Goal: Answer question/provide support: Share knowledge or assist other users

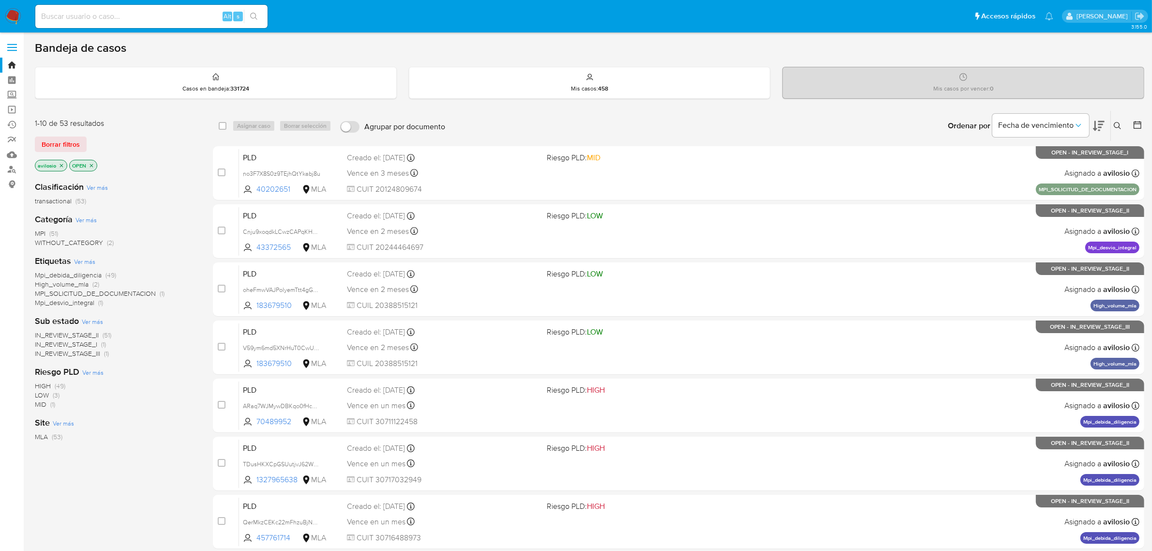
click at [53, 354] on span "IN_REVIEW_STAGE_III" at bounding box center [67, 353] width 65 height 10
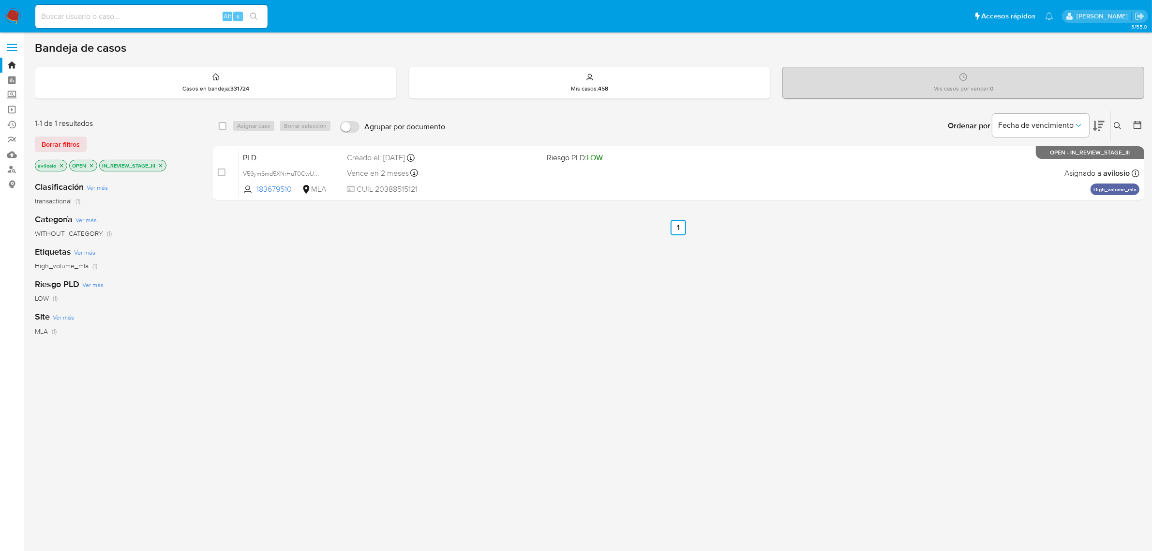
click at [162, 167] on icon "close-filter" at bounding box center [161, 166] width 6 height 6
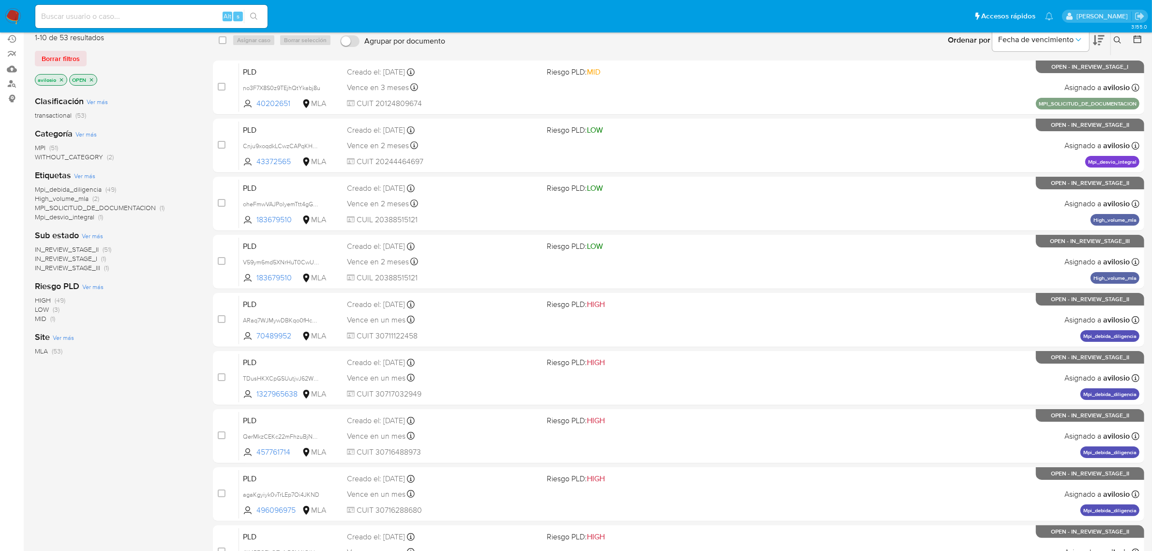
scroll to position [212, 0]
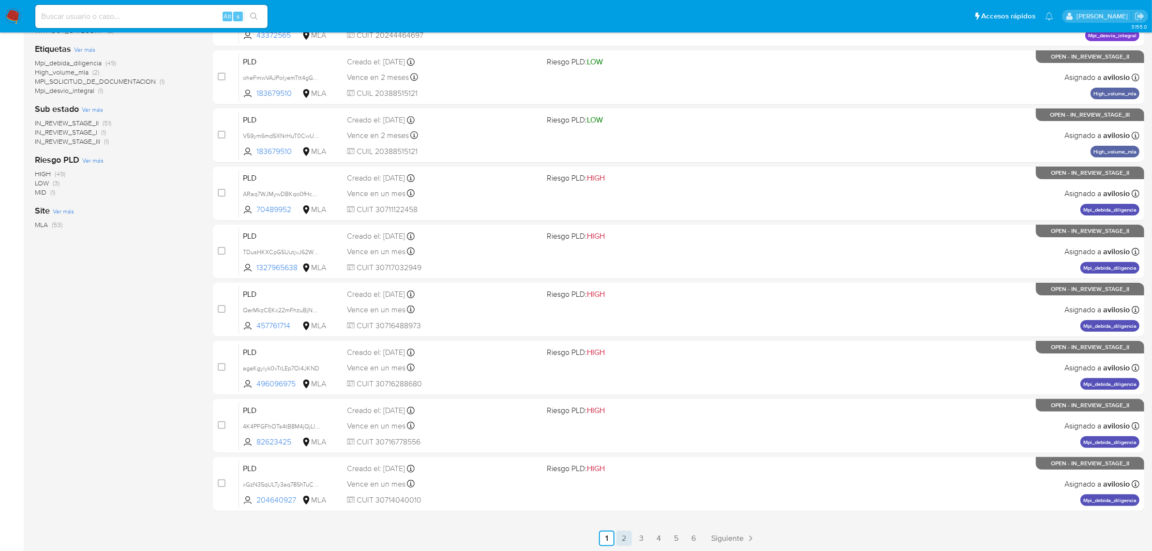
click at [622, 536] on link "2" at bounding box center [623, 537] width 15 height 15
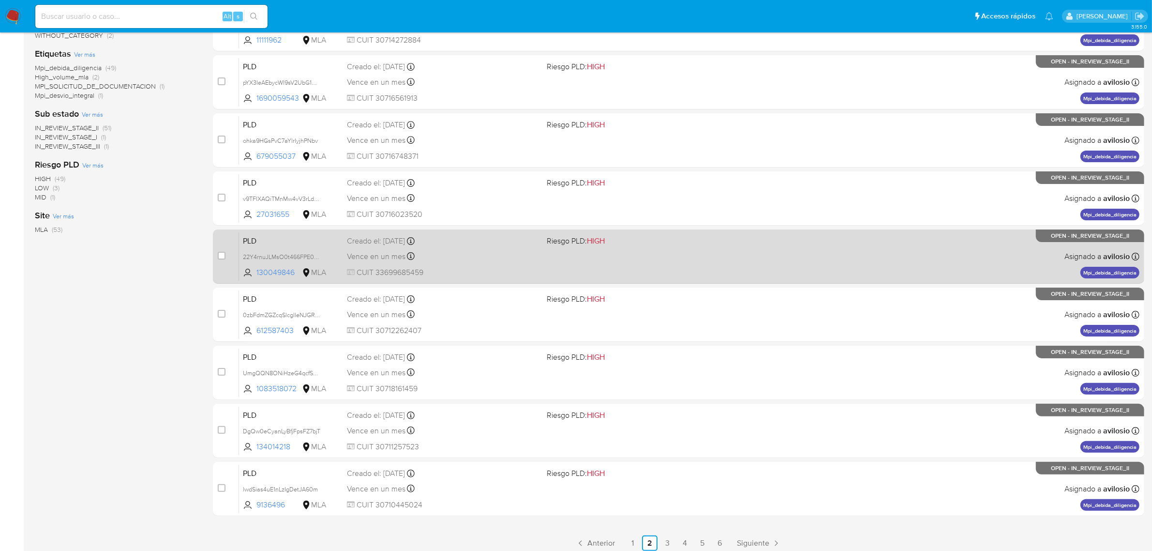
scroll to position [212, 0]
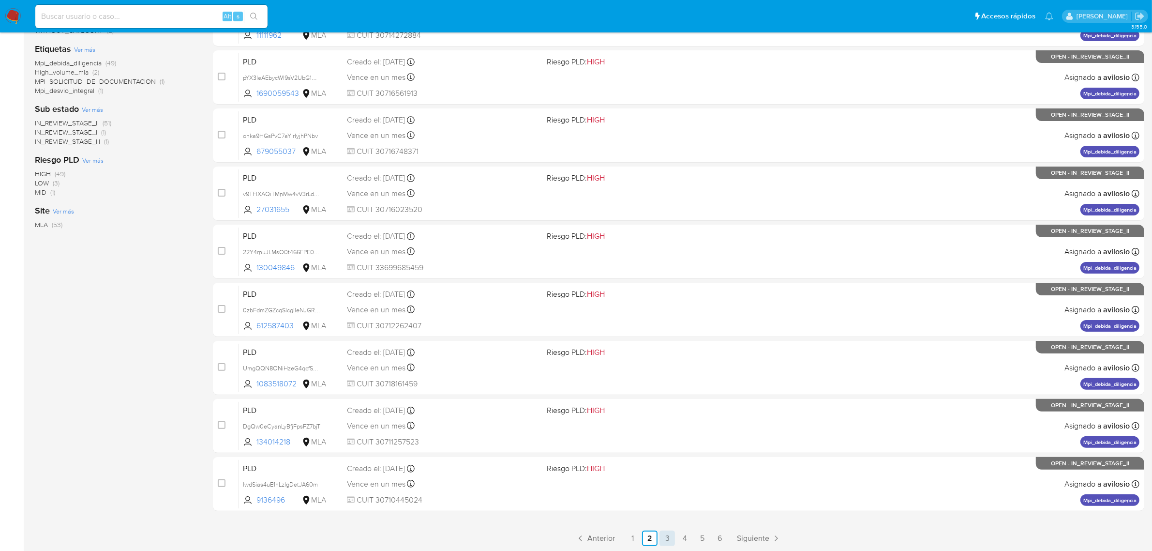
click at [669, 536] on link "3" at bounding box center [667, 537] width 15 height 15
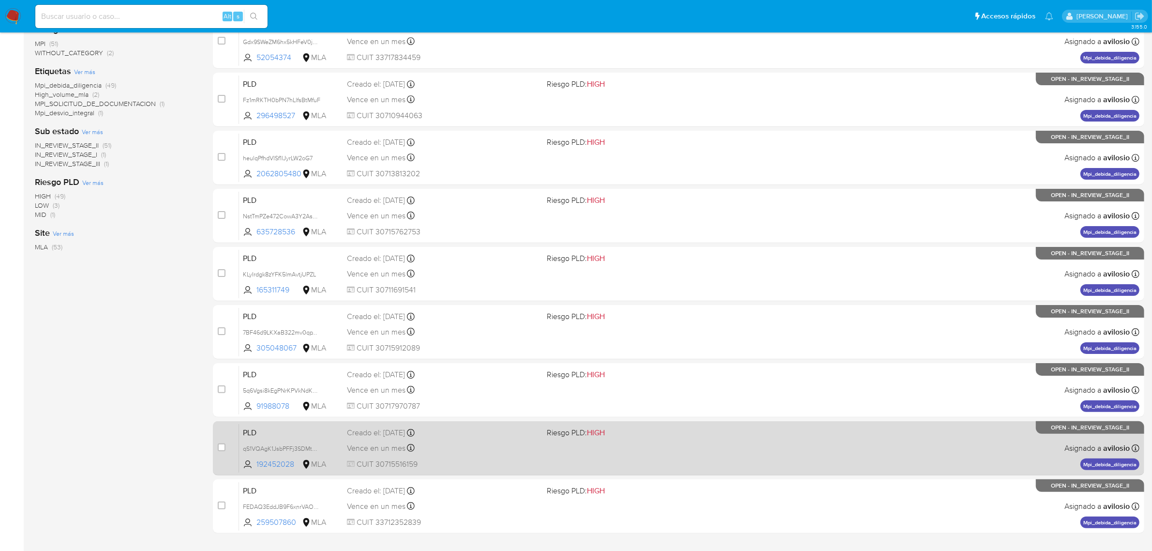
scroll to position [212, 0]
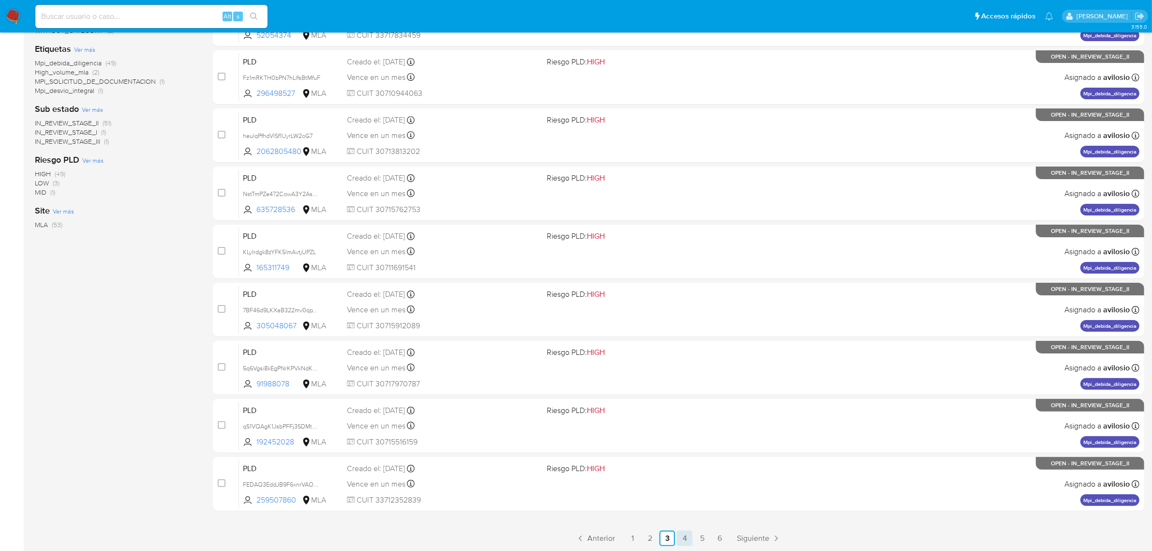
click at [683, 542] on link "4" at bounding box center [684, 537] width 15 height 15
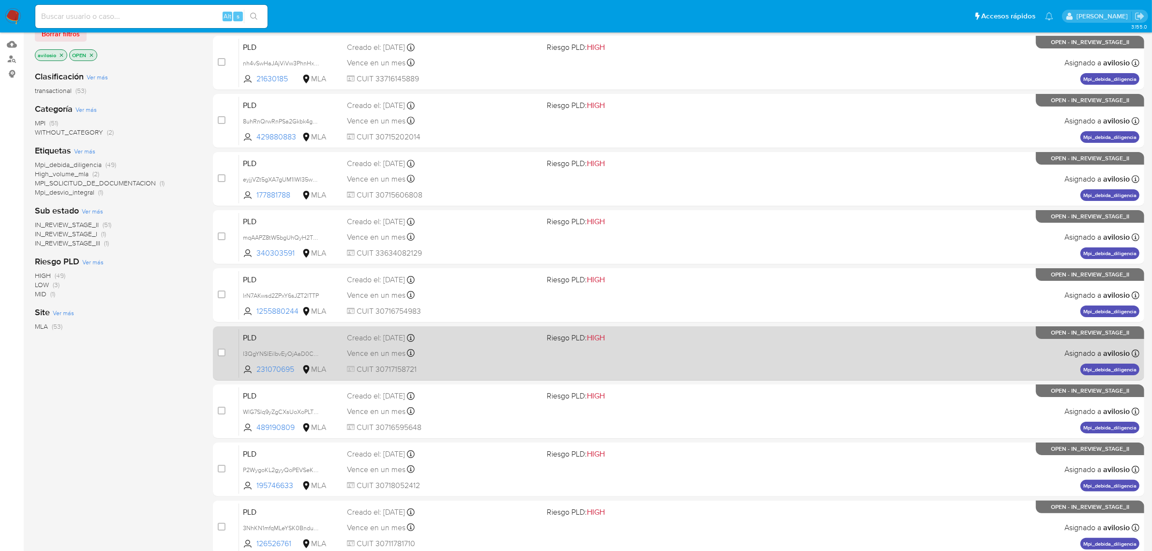
scroll to position [212, 0]
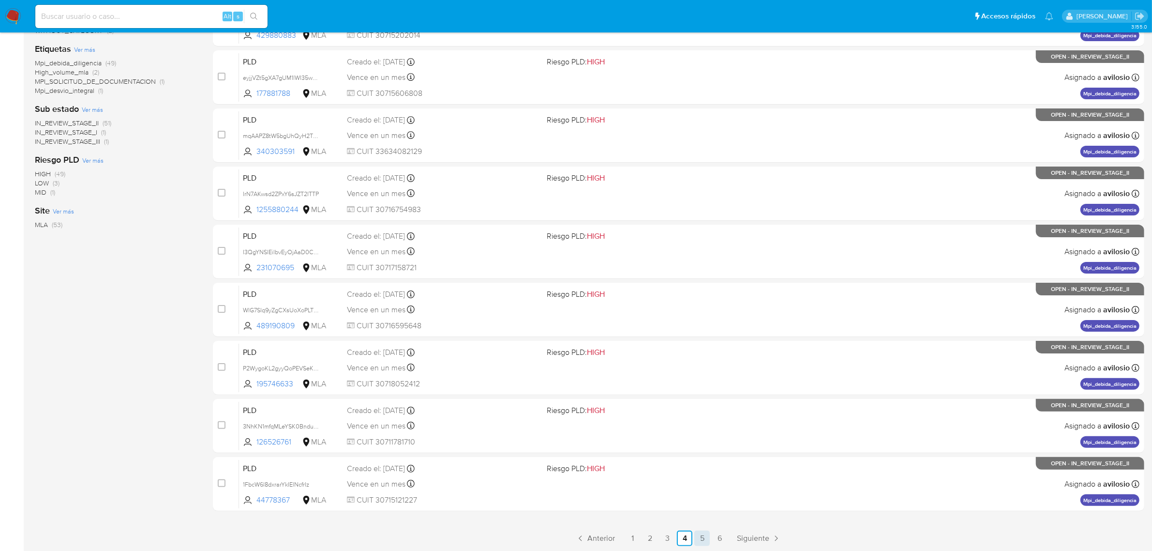
click at [704, 542] on link "5" at bounding box center [701, 537] width 15 height 15
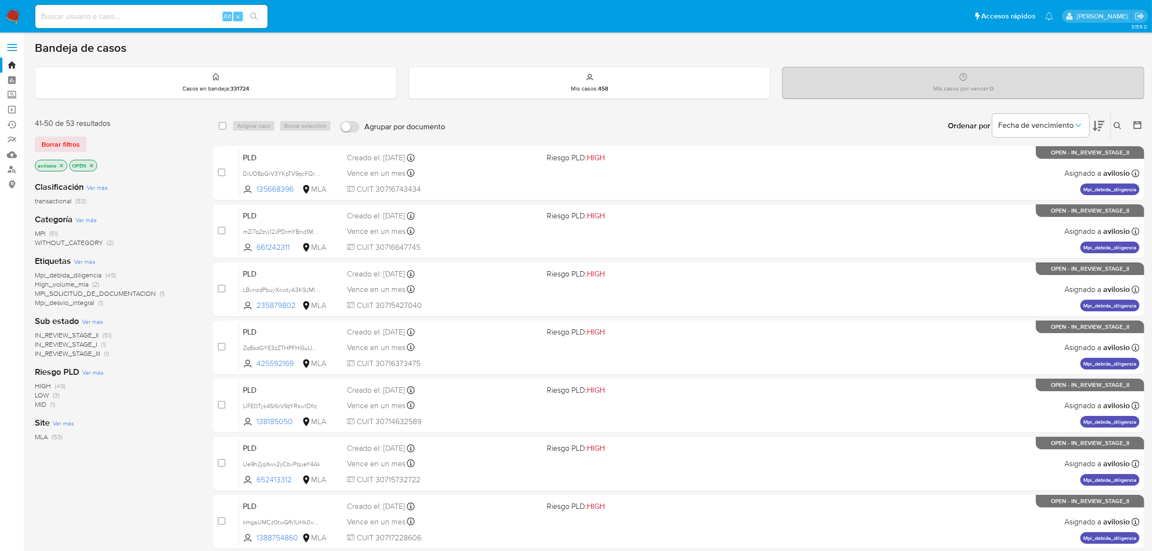
click at [76, 356] on span "IN_REVIEW_STAGE_III" at bounding box center [67, 353] width 65 height 10
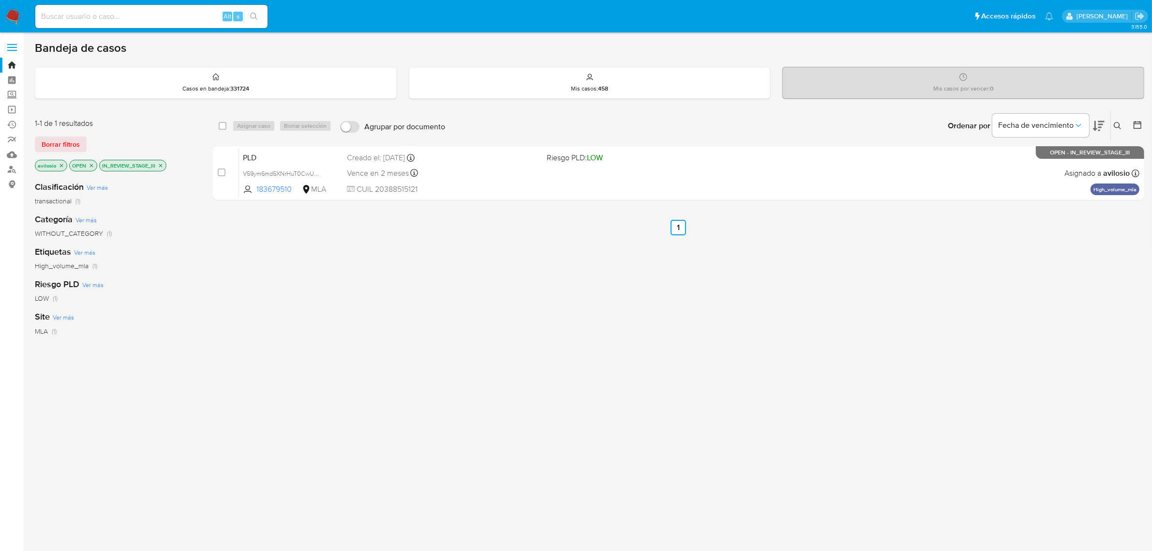
click at [161, 165] on icon "close-filter" at bounding box center [160, 165] width 3 height 3
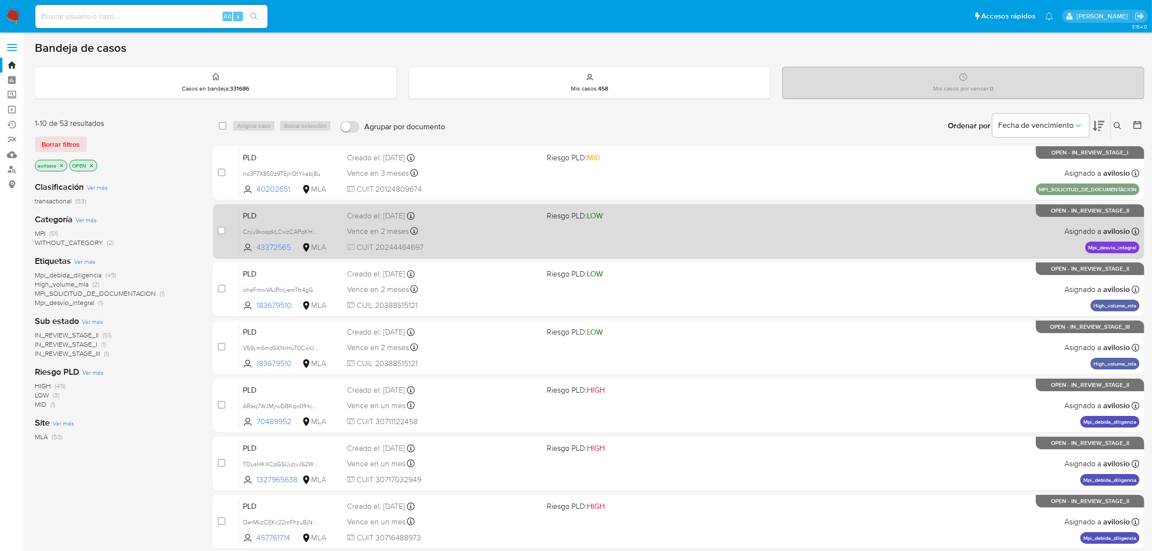
click at [264, 252] on div "PLD Cnju9xoqdkLCwzCAPqKHN6Gf 43372565 MLA Riesgo PLD: LOW Creado el: 12/08/2025…" at bounding box center [689, 231] width 900 height 49
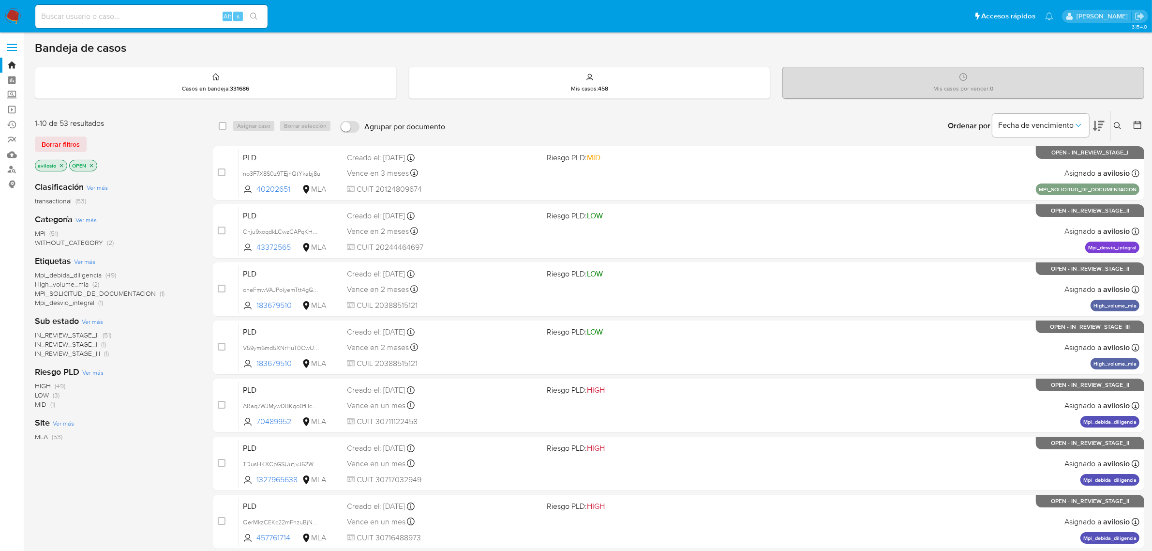
click at [63, 163] on icon "close-filter" at bounding box center [62, 166] width 6 height 6
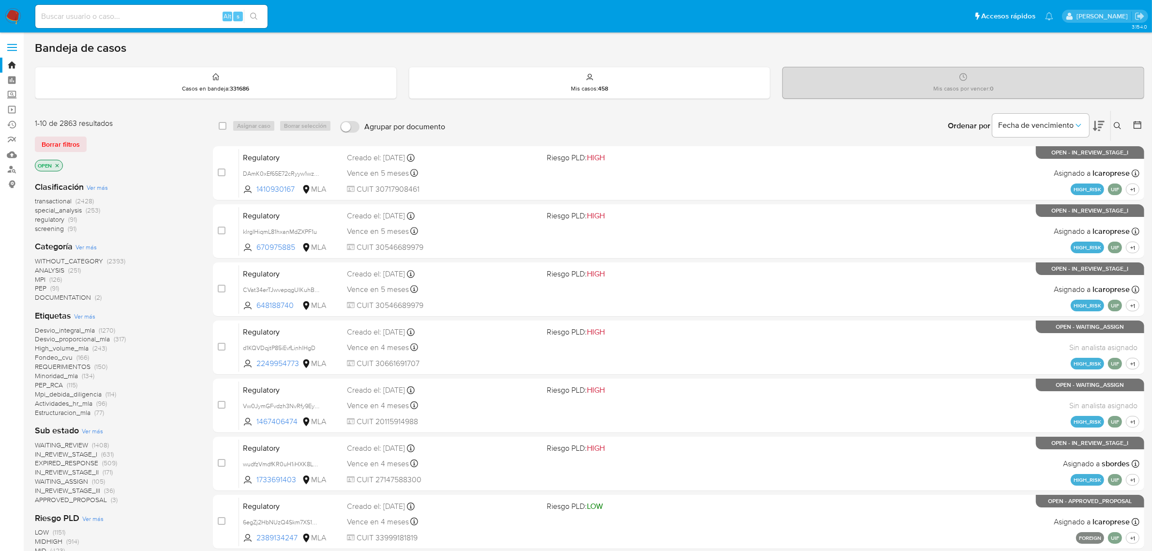
click at [59, 164] on icon "close-filter" at bounding box center [57, 165] width 3 height 3
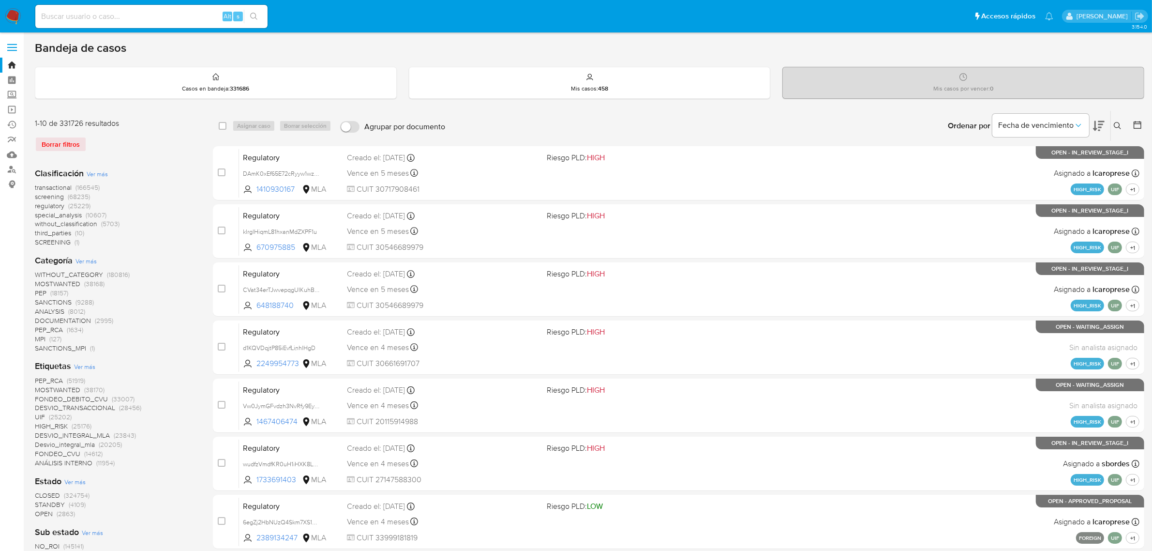
click at [85, 263] on span "Ver más" at bounding box center [85, 260] width 21 height 9
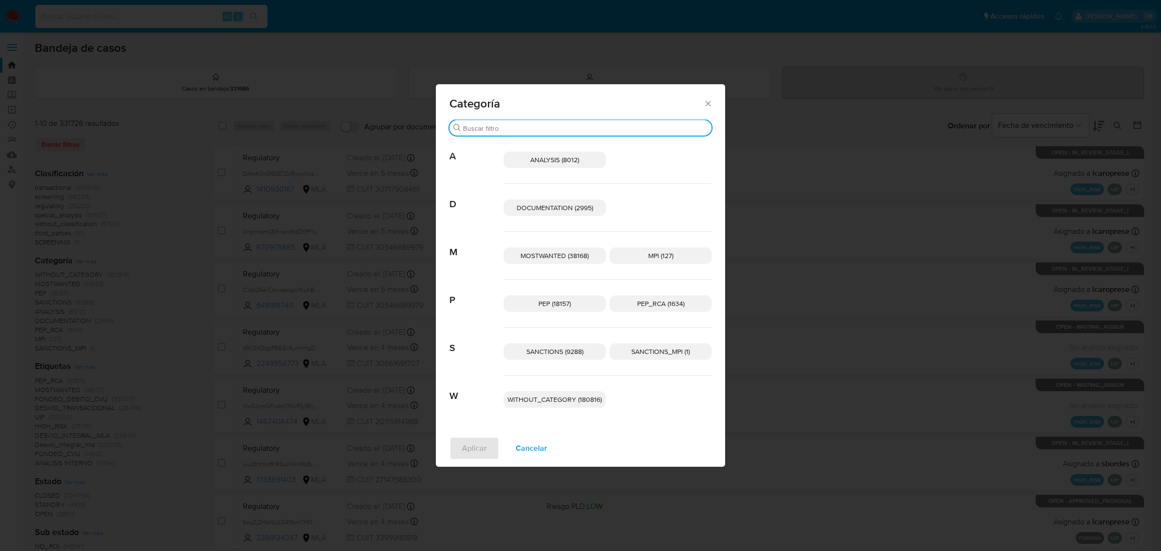
click at [479, 124] on input "Buscar" at bounding box center [585, 128] width 245 height 9
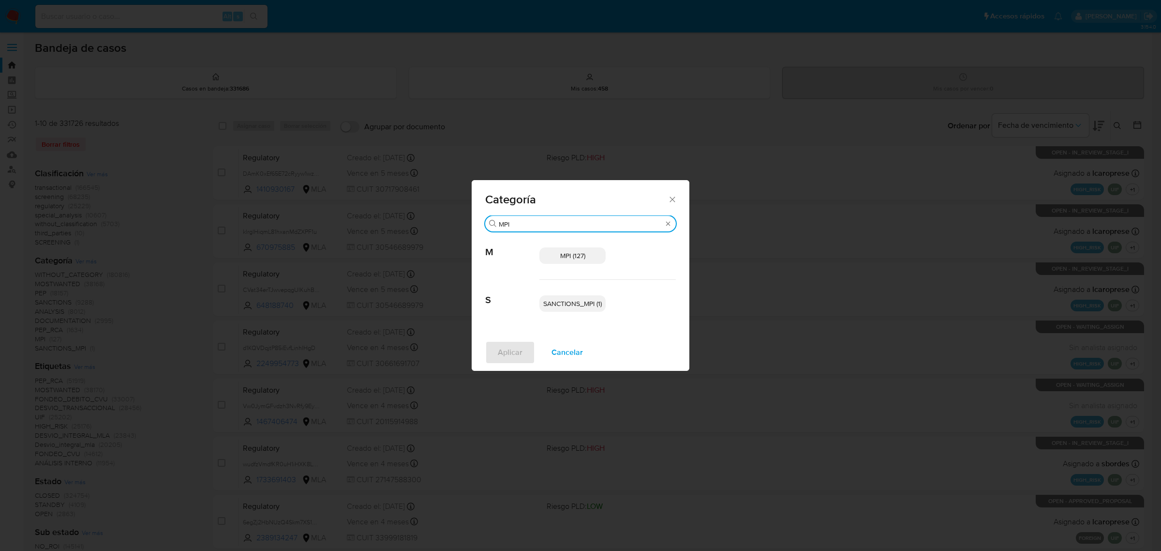
type input "MPI"
click at [579, 264] on p "MPI (127)" at bounding box center [573, 255] width 66 height 16
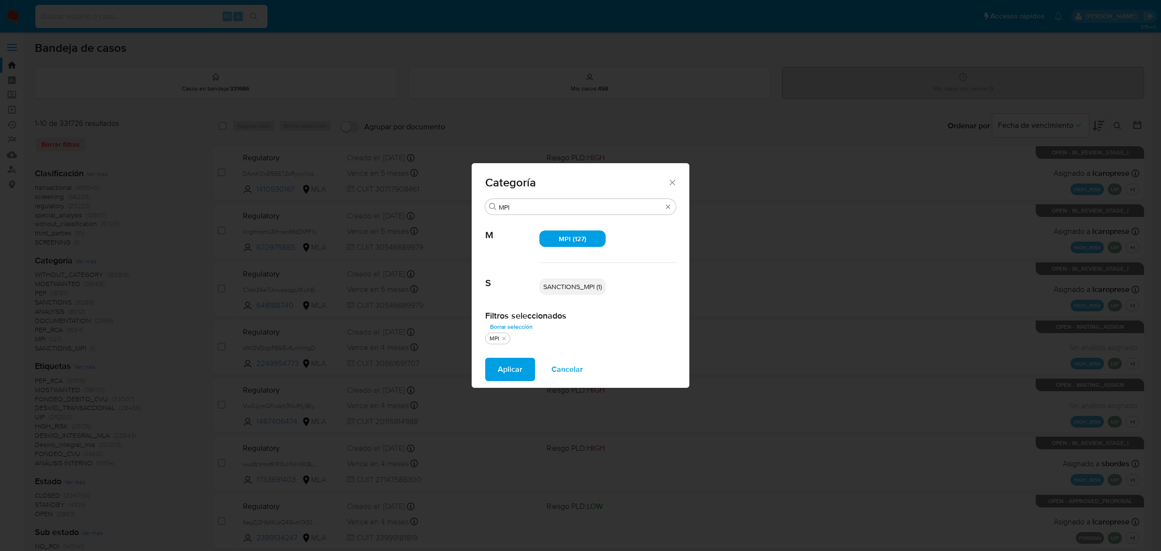
click at [673, 182] on icon "Cerrar" at bounding box center [672, 182] width 5 height 5
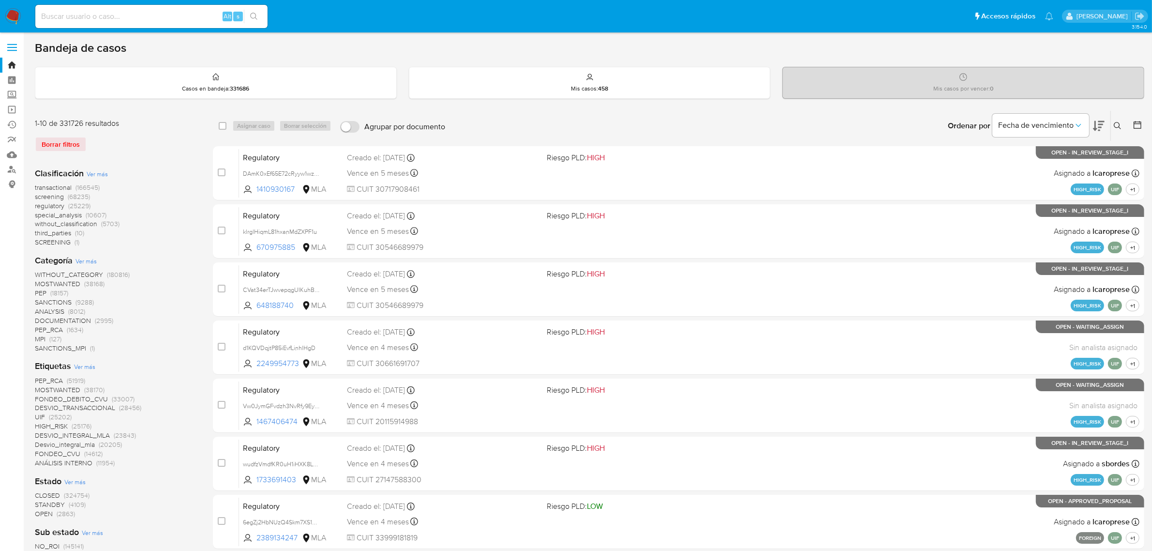
click at [87, 260] on span "Ver más" at bounding box center [85, 260] width 21 height 9
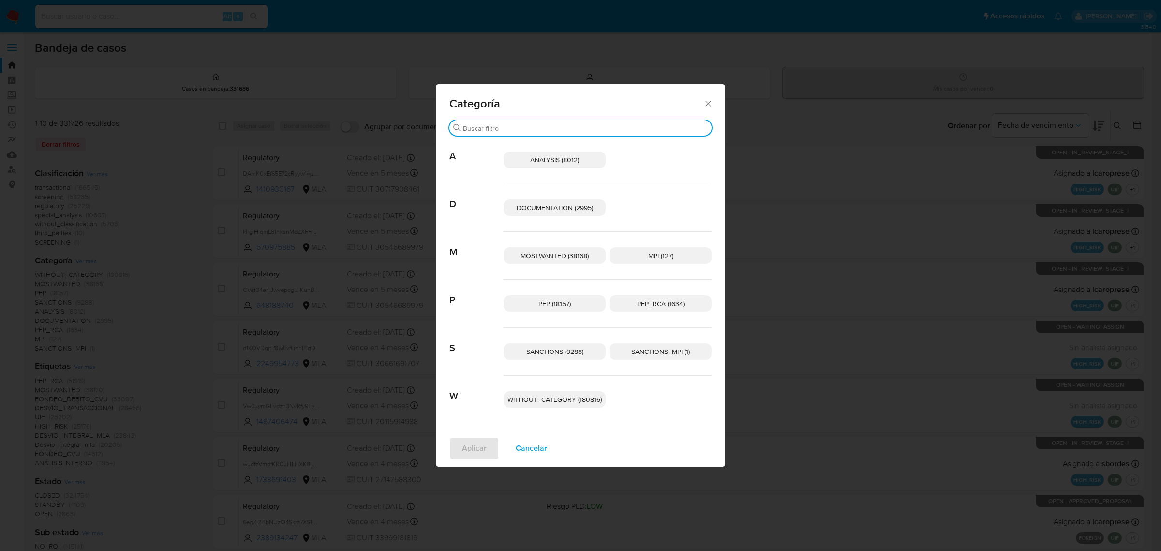
click at [521, 128] on input "Buscar" at bounding box center [585, 128] width 245 height 9
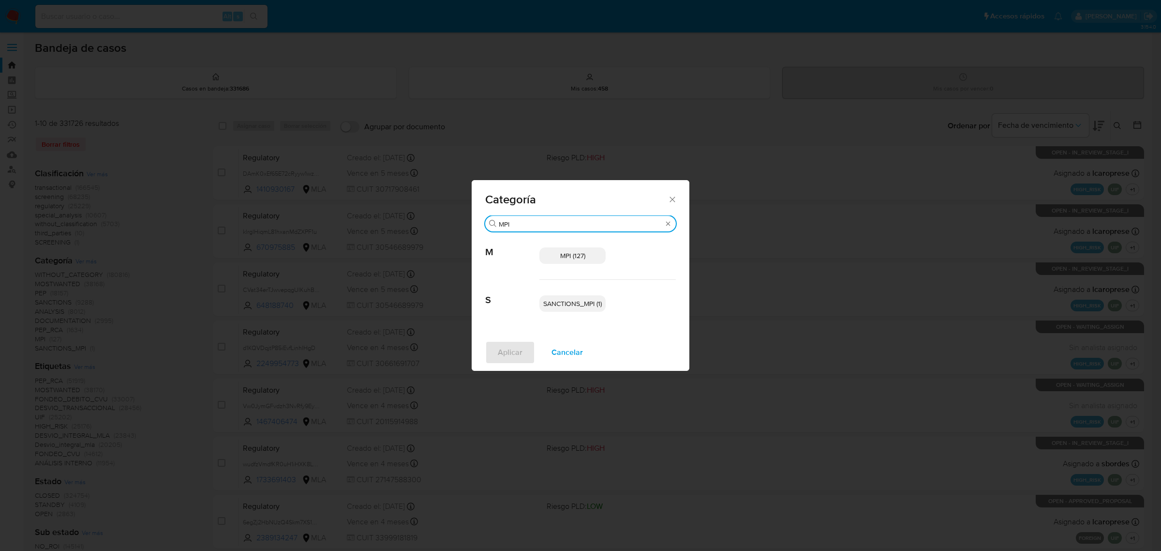
type input "MPI"
click at [569, 298] on p "SANCTIONS_MPI (1)" at bounding box center [573, 303] width 66 height 16
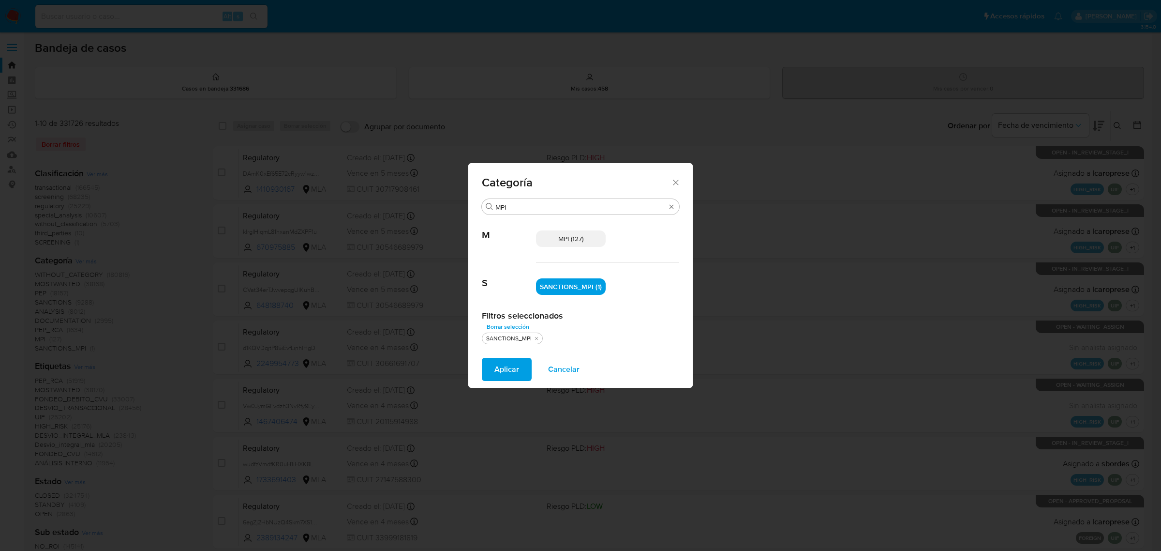
click at [508, 369] on span "Aplicar" at bounding box center [507, 369] width 25 height 21
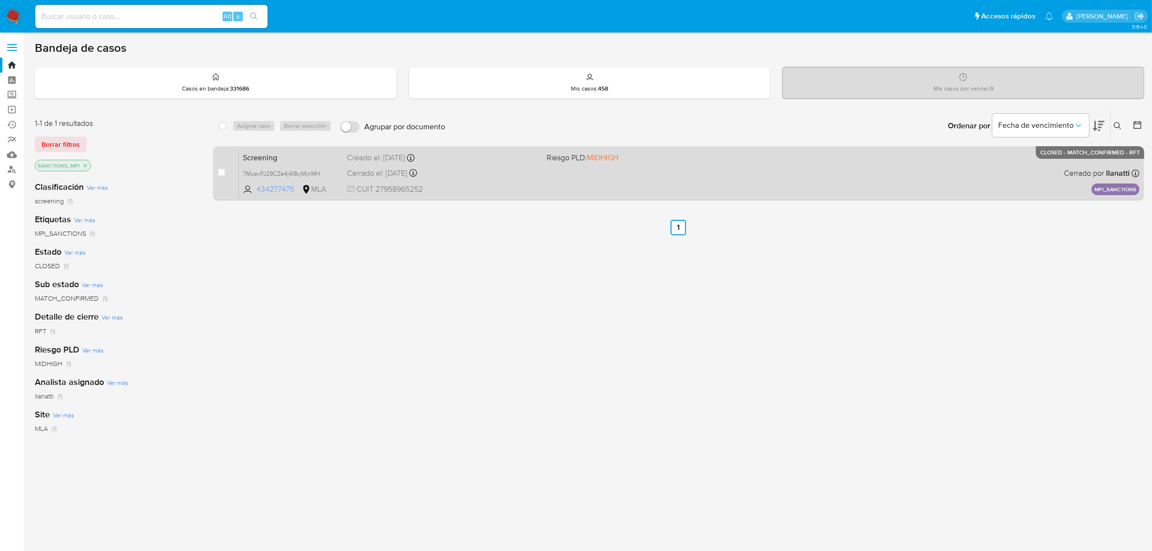
click at [271, 190] on span "434277475" at bounding box center [278, 189] width 44 height 11
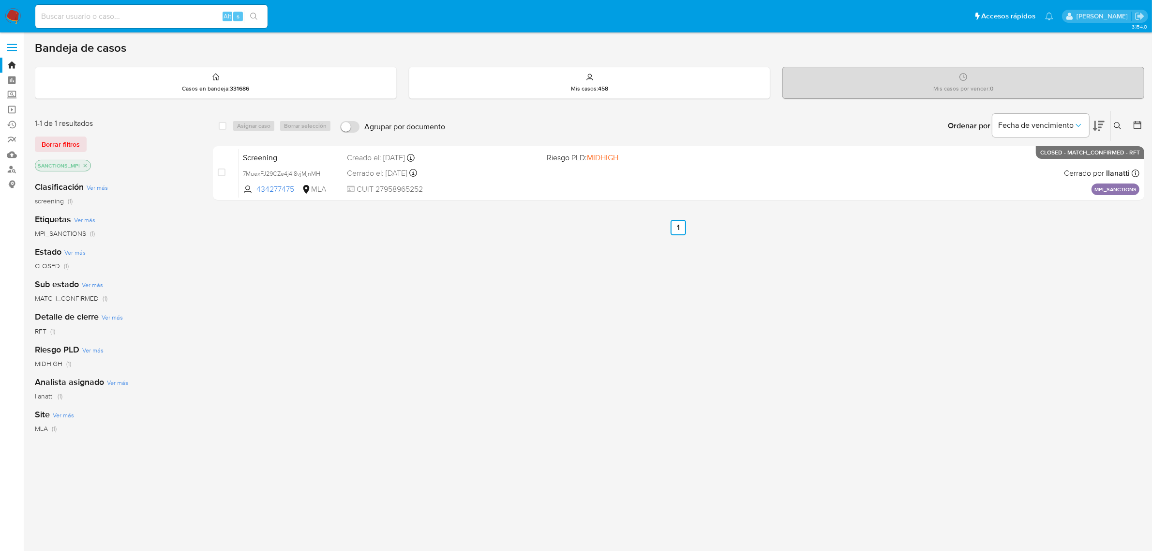
click at [84, 163] on icon "close-filter" at bounding box center [85, 166] width 6 height 6
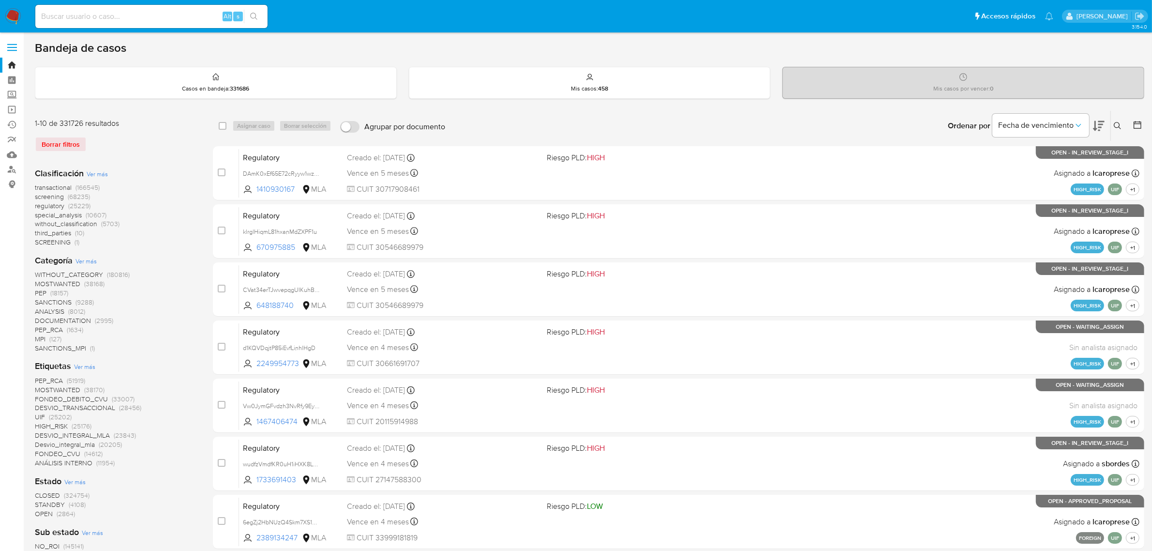
click at [90, 262] on span "Ver más" at bounding box center [85, 260] width 21 height 9
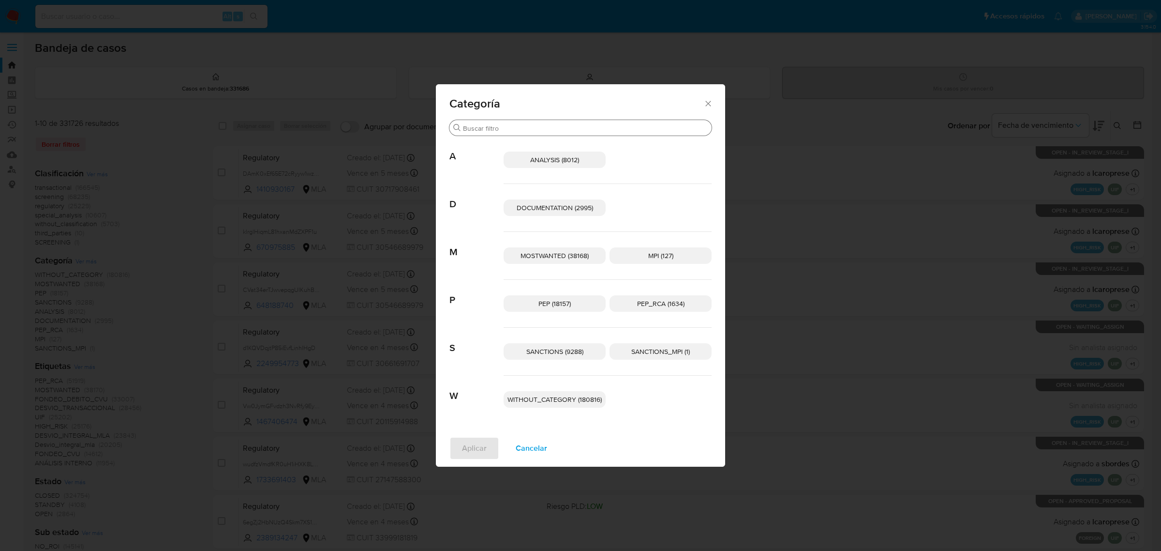
click at [511, 124] on input "Buscar" at bounding box center [585, 128] width 245 height 9
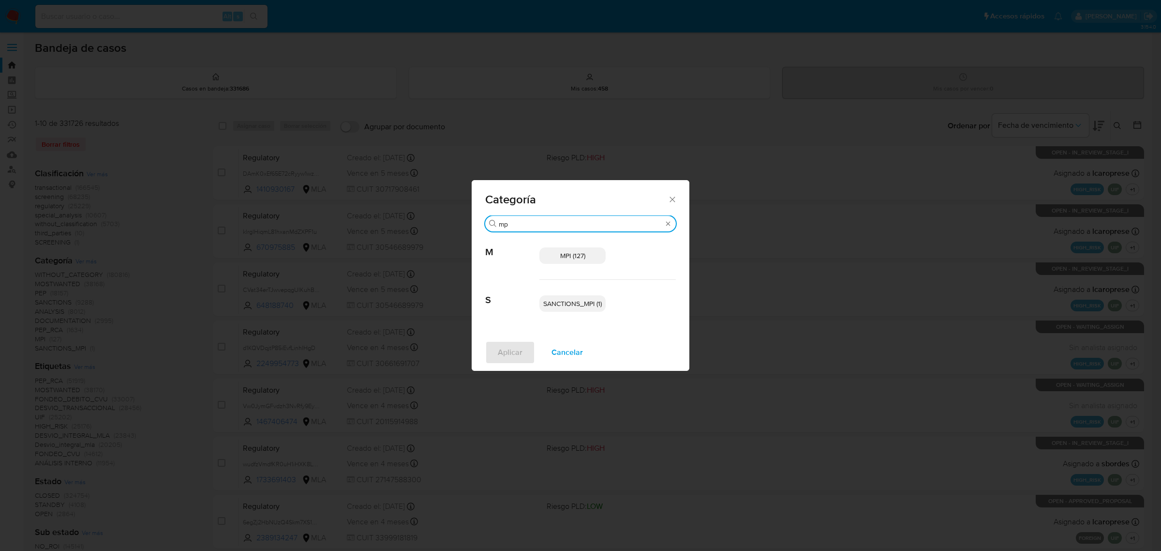
type input "mp"
click at [566, 261] on p "MPI (127)" at bounding box center [573, 255] width 66 height 16
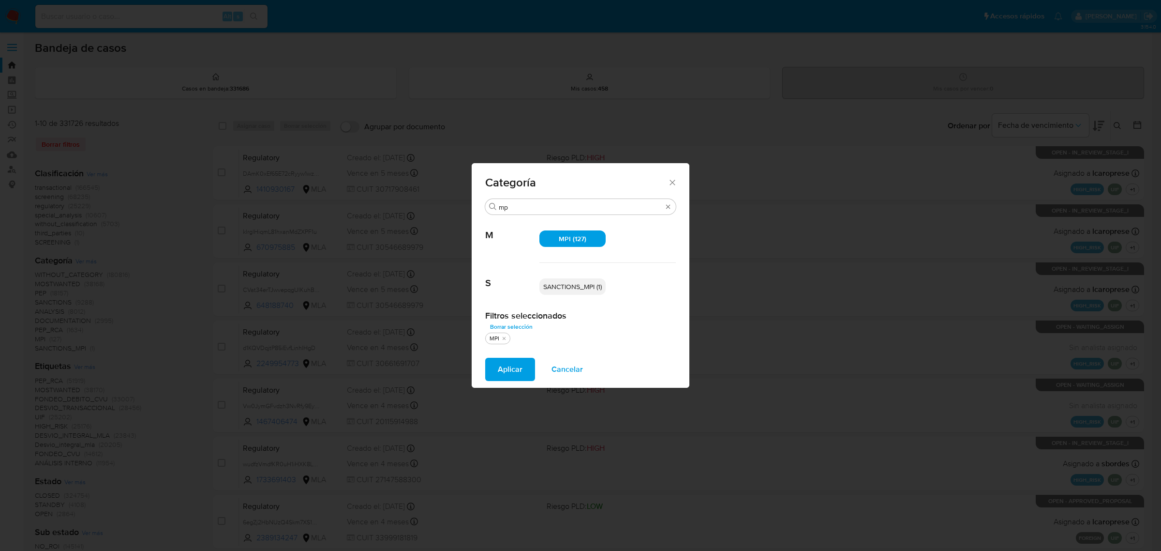
click at [499, 375] on span "Aplicar" at bounding box center [510, 369] width 25 height 21
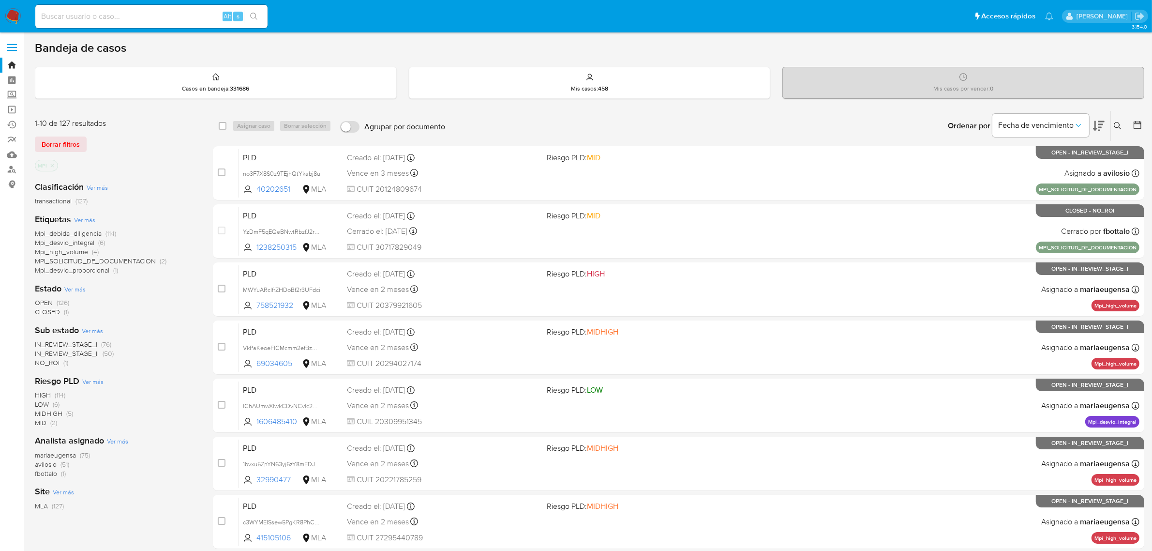
drag, startPoint x: 224, startPoint y: 47, endPoint x: 80, endPoint y: 52, distance: 144.3
click at [80, 52] on div "Bandeja de casos" at bounding box center [589, 48] width 1109 height 15
click at [49, 463] on span "avilosio" at bounding box center [46, 464] width 22 height 10
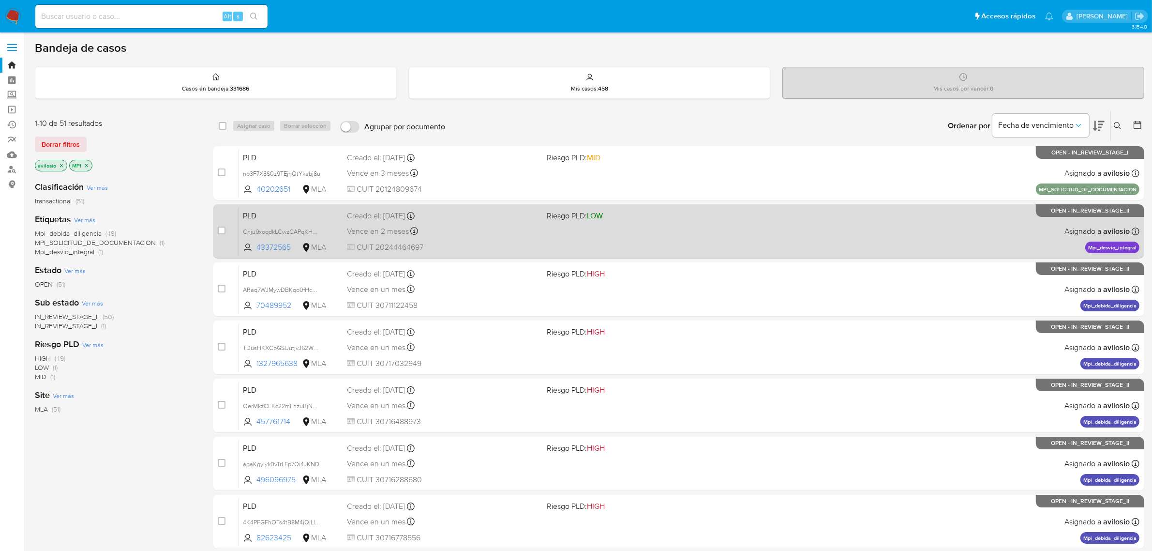
click at [303, 219] on span "PLD" at bounding box center [291, 215] width 96 height 13
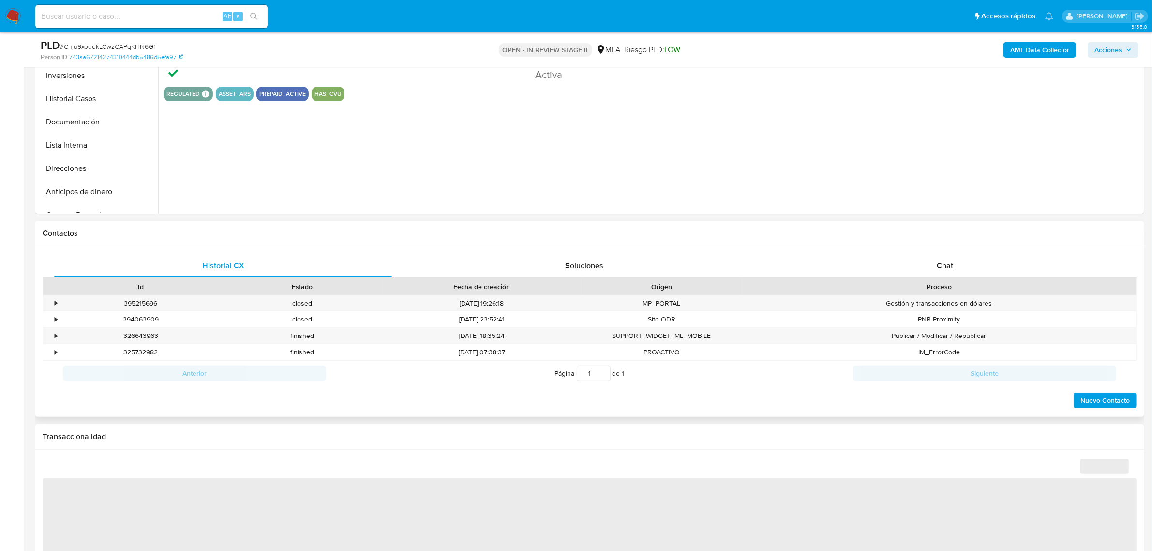
scroll to position [302, 0]
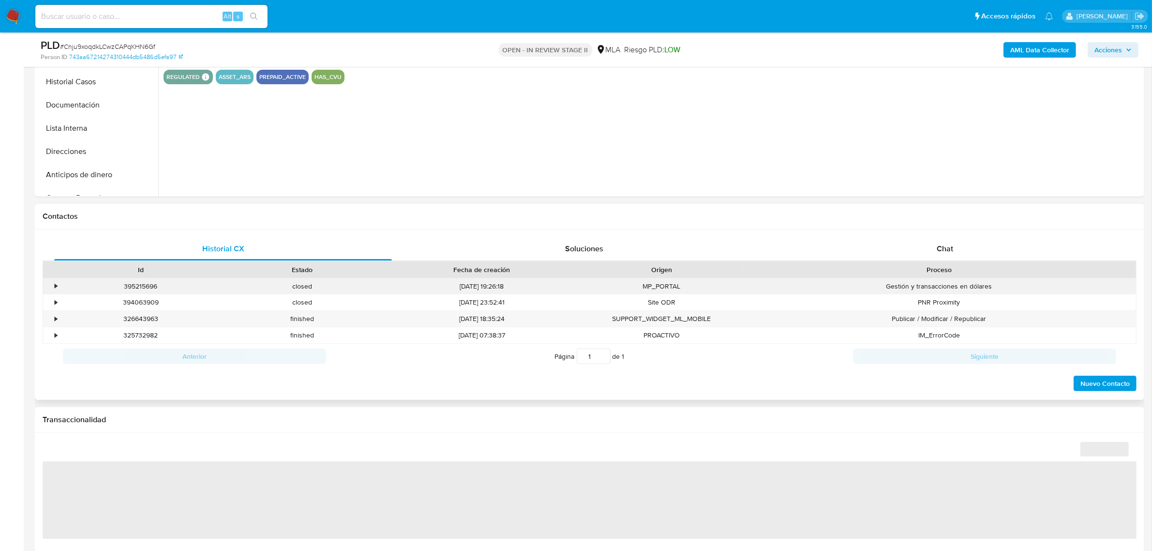
select select "10"
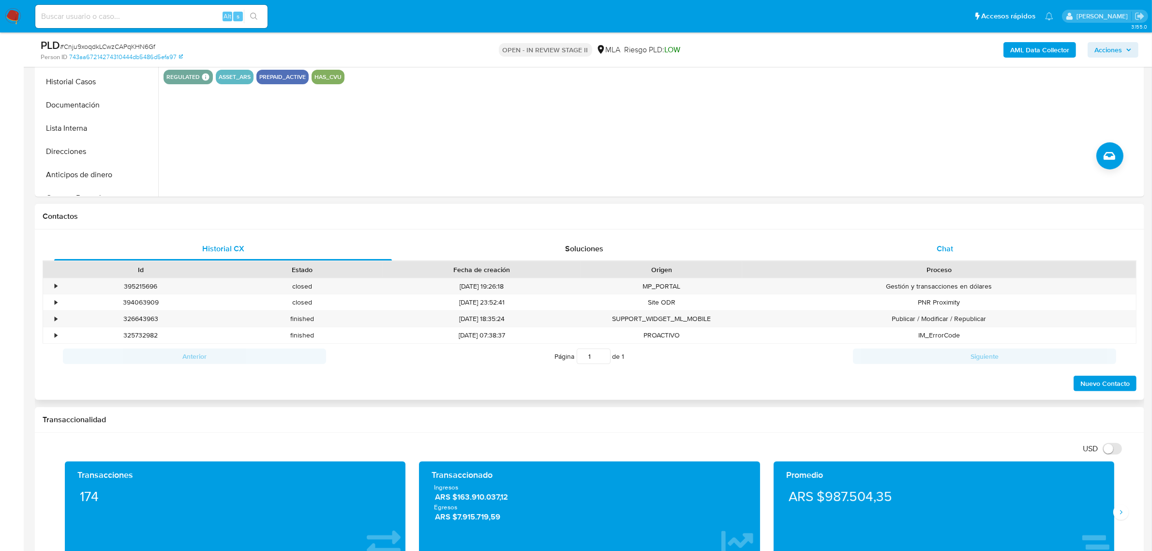
click at [954, 242] on div "Chat" at bounding box center [945, 248] width 338 height 23
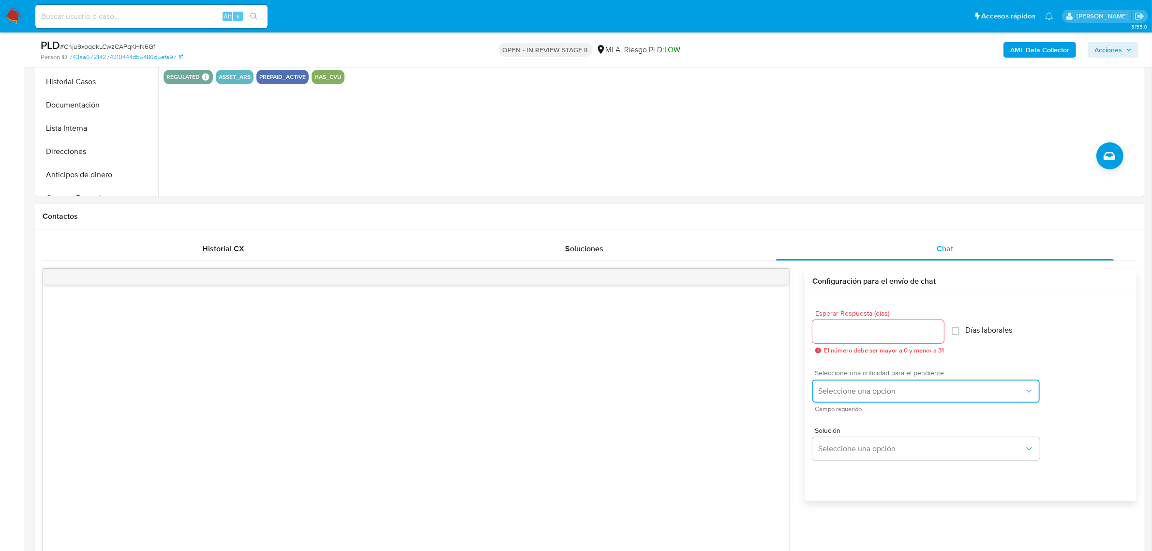
click at [934, 385] on button "Seleccione una opción" at bounding box center [925, 390] width 227 height 23
click at [1029, 327] on div "Esperar Respuesta (días) El número debe ser mayor a 0 y menor a 31 Días laboral…" at bounding box center [963, 332] width 314 height 60
click at [964, 398] on button "Seleccione una opción" at bounding box center [925, 390] width 227 height 23
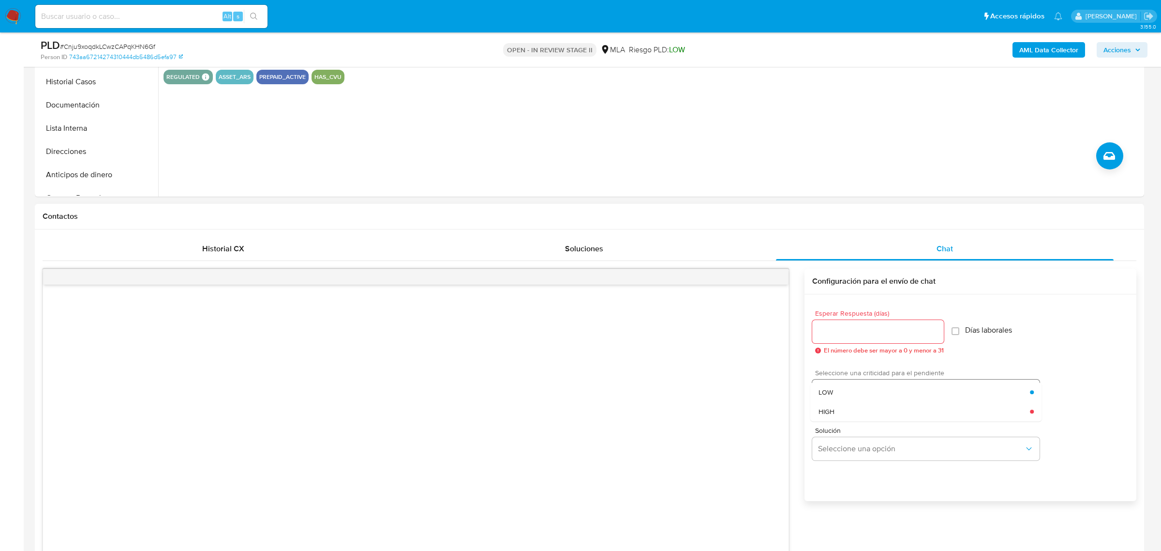
click at [964, 398] on div "LOW" at bounding box center [925, 391] width 212 height 19
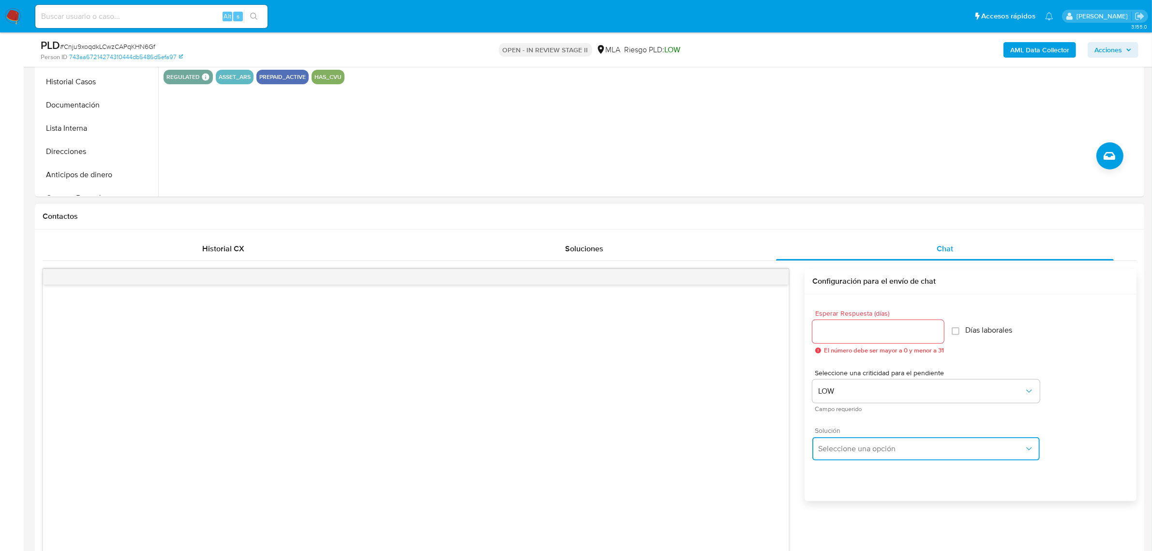
click at [999, 455] on button "Seleccione una opción" at bounding box center [925, 448] width 227 height 23
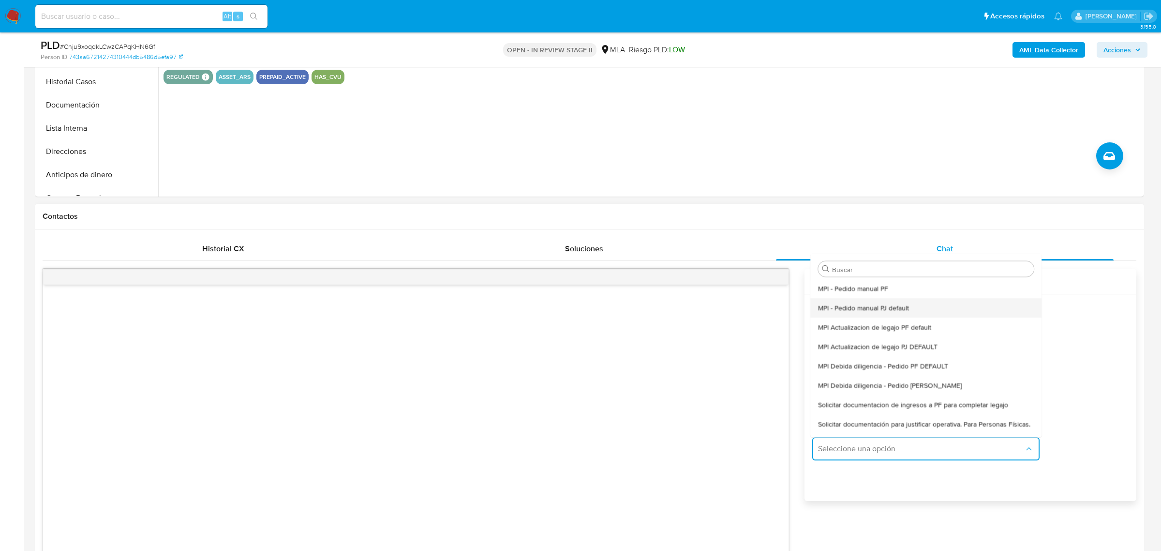
click at [913, 306] on div "MPI - Pedido manual PJ default" at bounding box center [927, 307] width 216 height 19
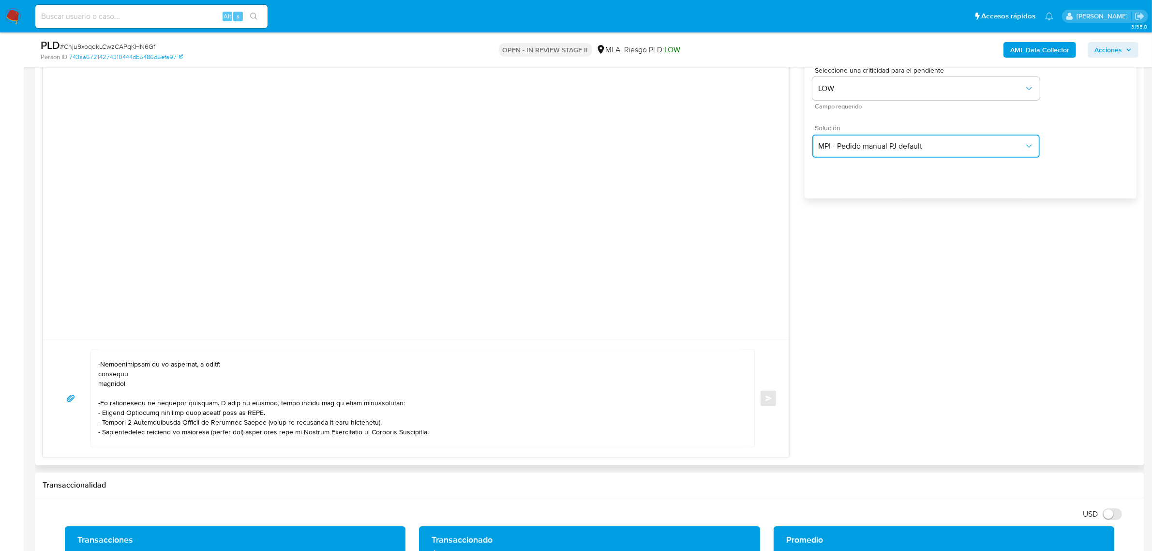
scroll to position [0, 0]
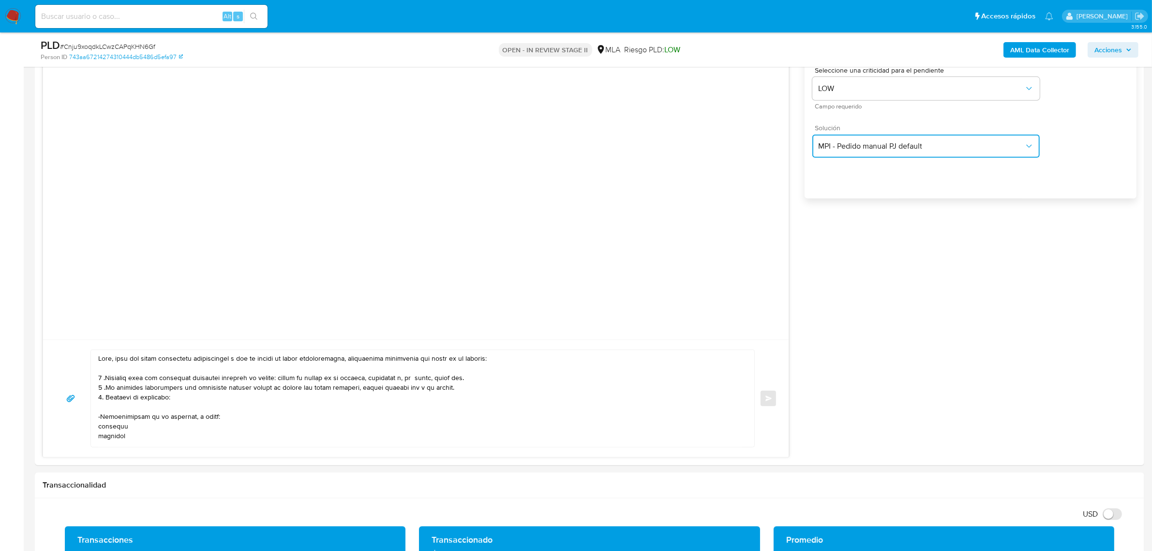
click at [997, 148] on span "MPI - Pedido manual PJ default" at bounding box center [921, 146] width 206 height 10
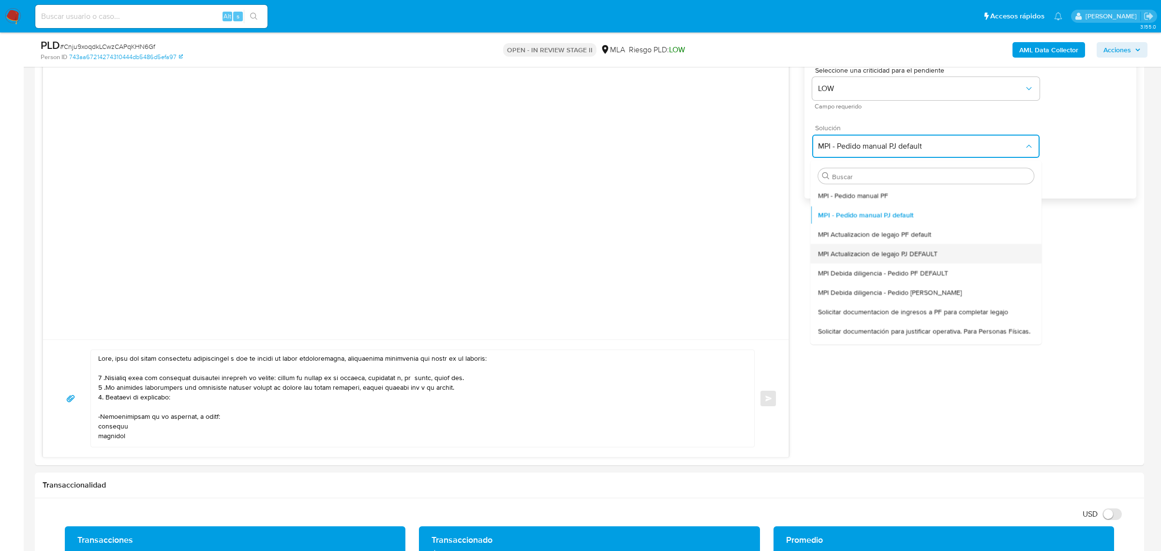
click at [937, 255] on span "MPI Actualizacion de legajo PJ DEFAULT" at bounding box center [879, 253] width 120 height 9
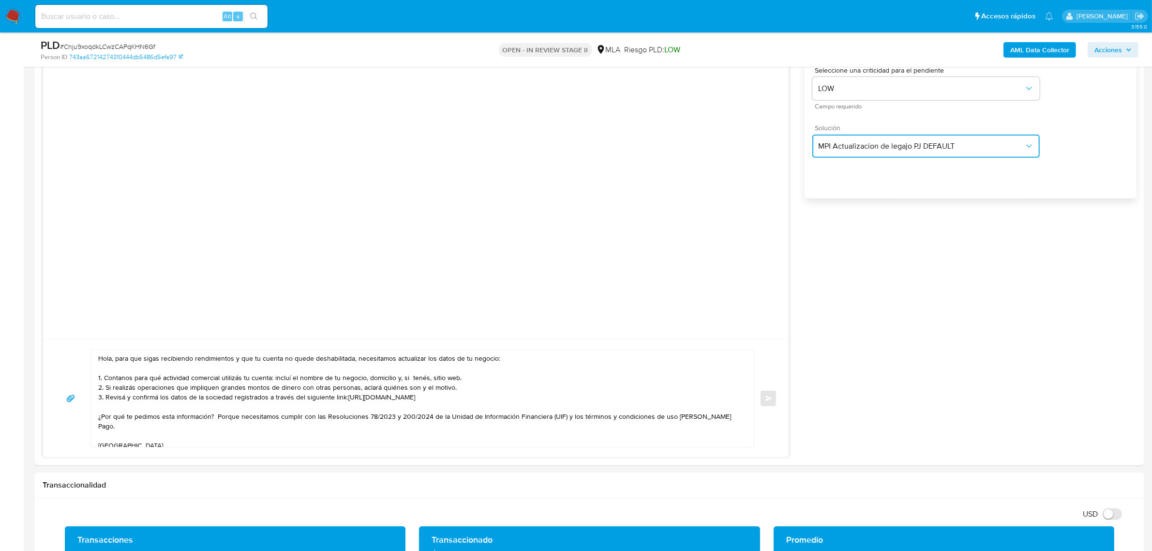
click at [995, 143] on span "MPI Actualizacion de legajo PJ DEFAULT" at bounding box center [921, 146] width 206 height 10
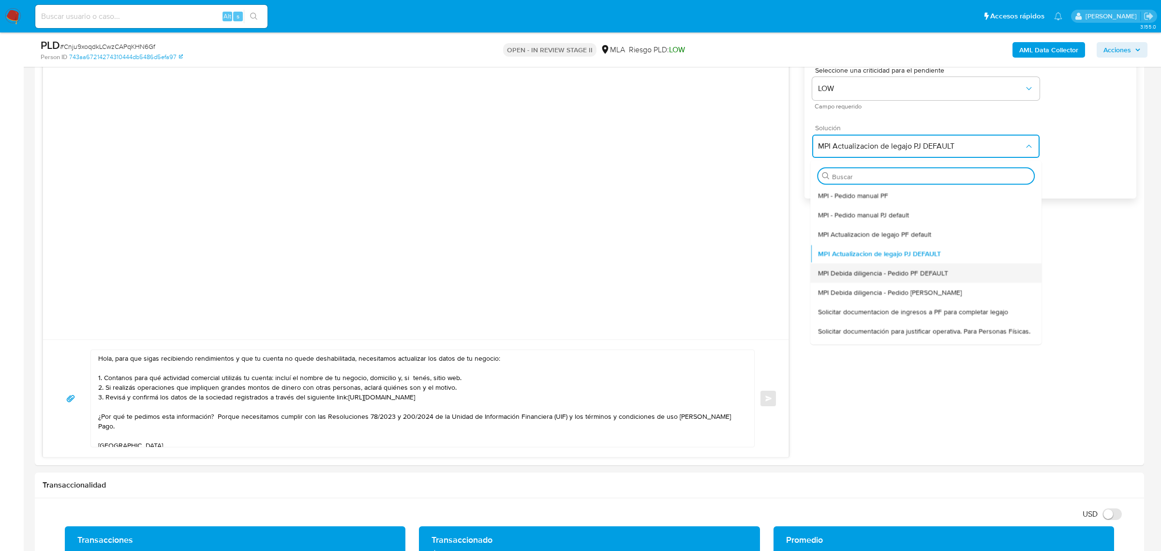
click at [927, 272] on span "MPI Debida diligencia - Pedido PF DEFAULT" at bounding box center [884, 272] width 130 height 9
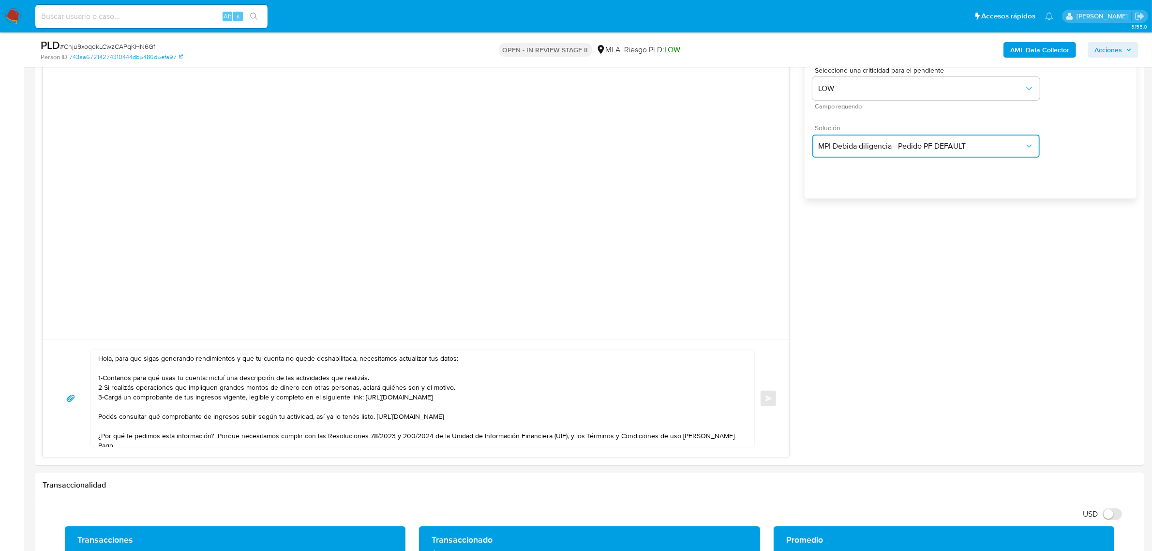
click at [1002, 138] on button "MPI Debida diligencia - Pedido PF DEFAULT" at bounding box center [925, 146] width 227 height 23
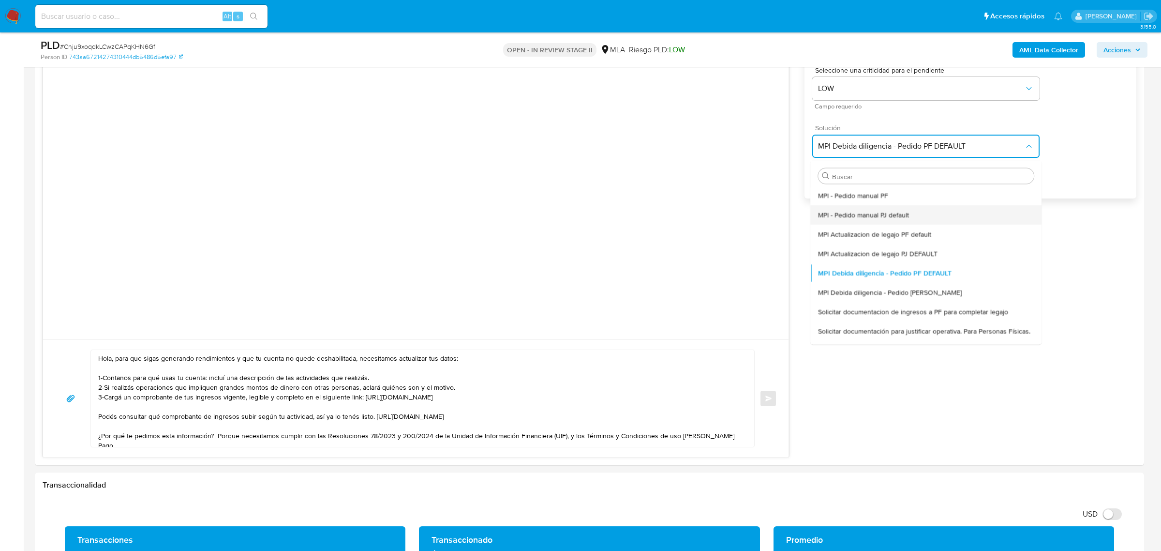
click at [923, 217] on div "MPI - Pedido manual PJ default" at bounding box center [927, 214] width 216 height 19
type textarea "Hola, para que sigas recibiendo rendimientos y que tu cuenta no quede deshabili…"
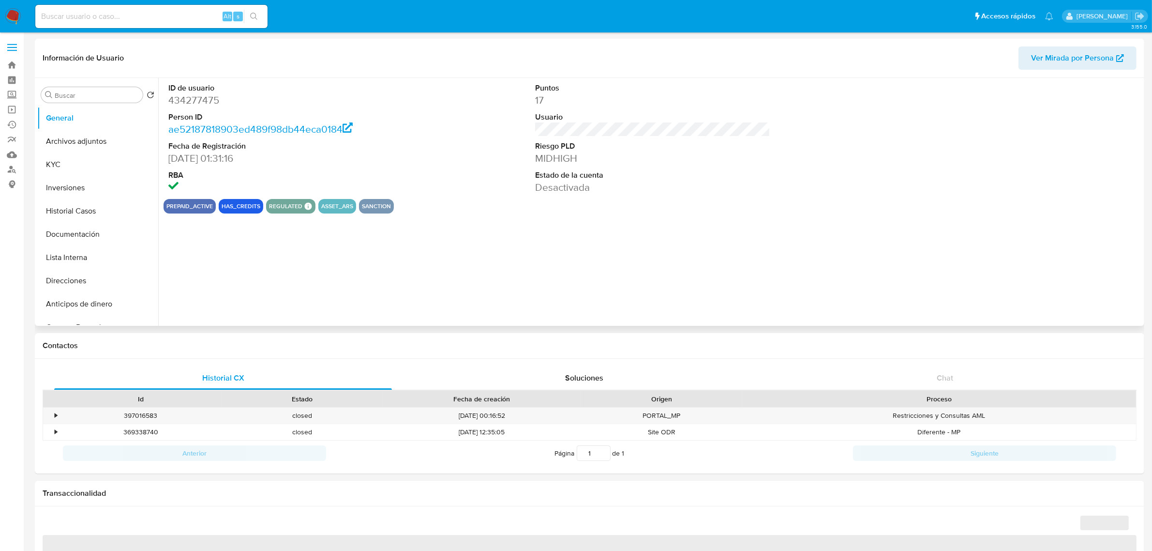
select select "10"
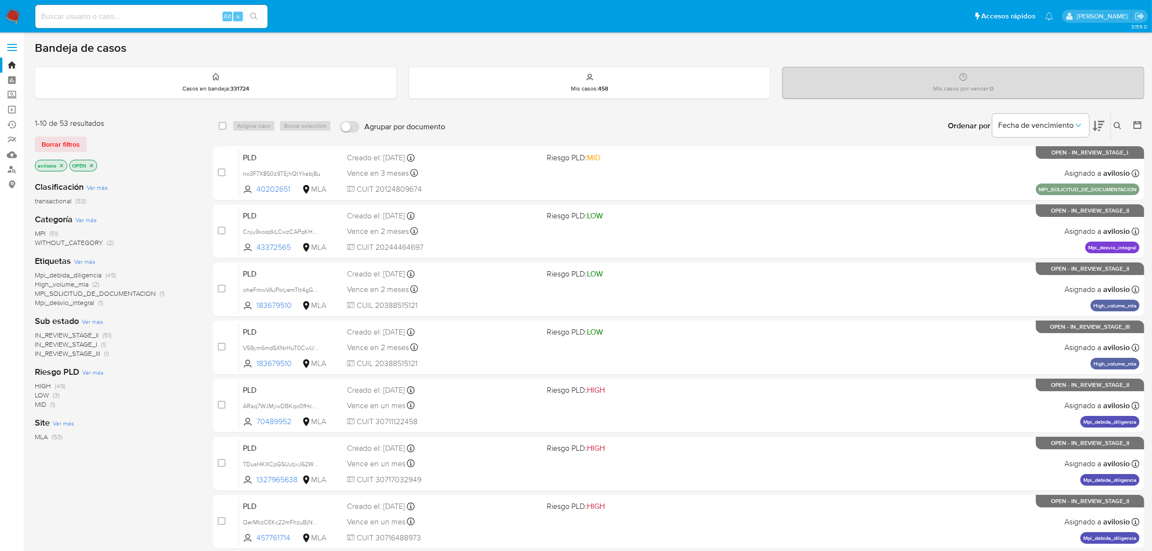
click at [90, 219] on span "Ver más" at bounding box center [85, 219] width 21 height 9
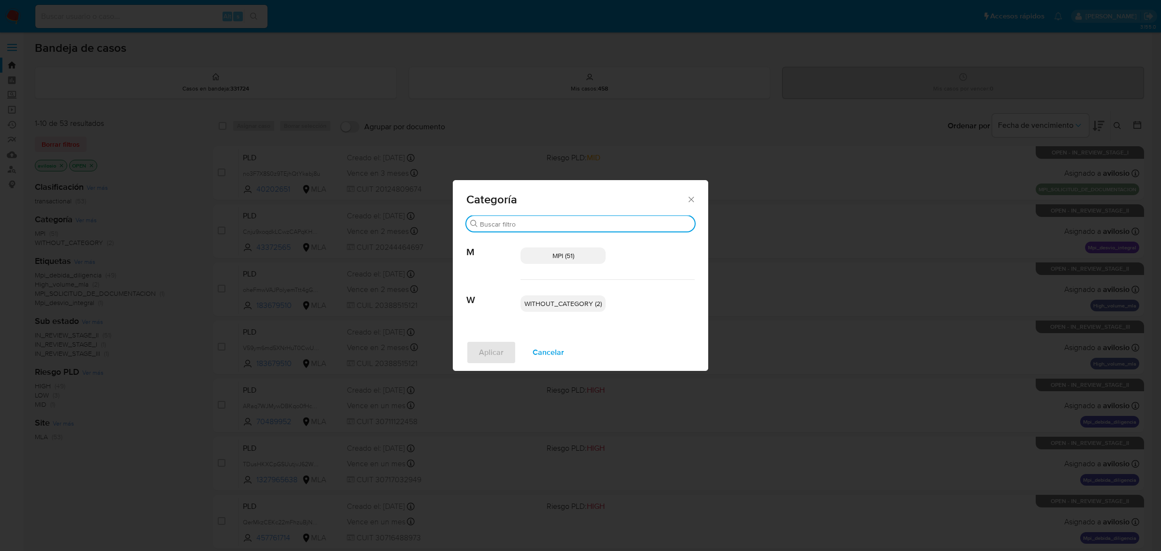
click at [552, 220] on input "Buscar" at bounding box center [585, 224] width 211 height 9
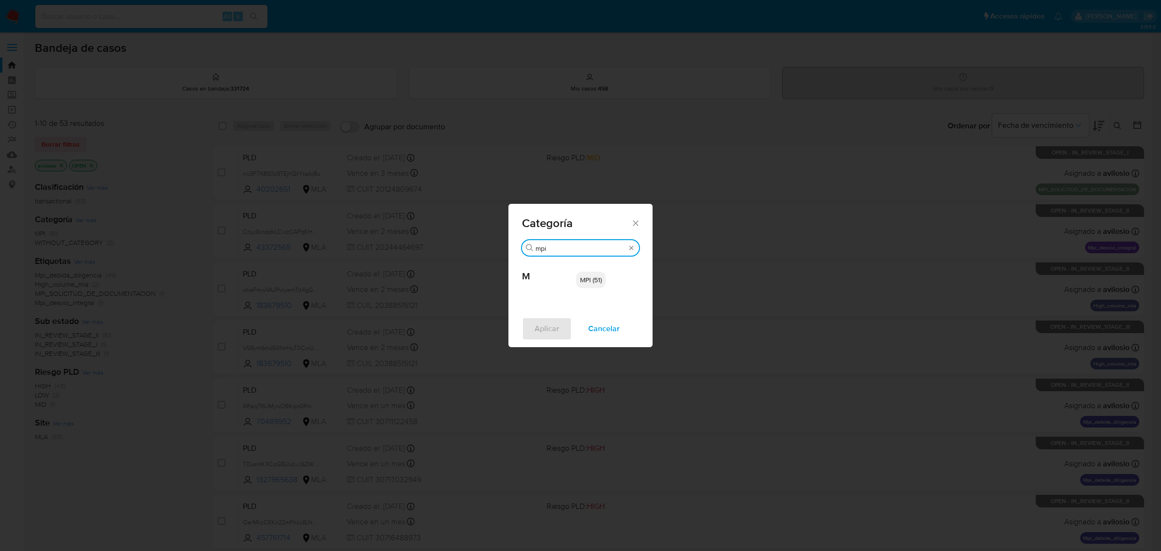
drag, startPoint x: 565, startPoint y: 249, endPoint x: 494, endPoint y: 255, distance: 71.4
click at [494, 255] on div "Categoría Buscar mpi M MPI (51) Aplicar Cancelar" at bounding box center [580, 275] width 1161 height 551
type input "sa"
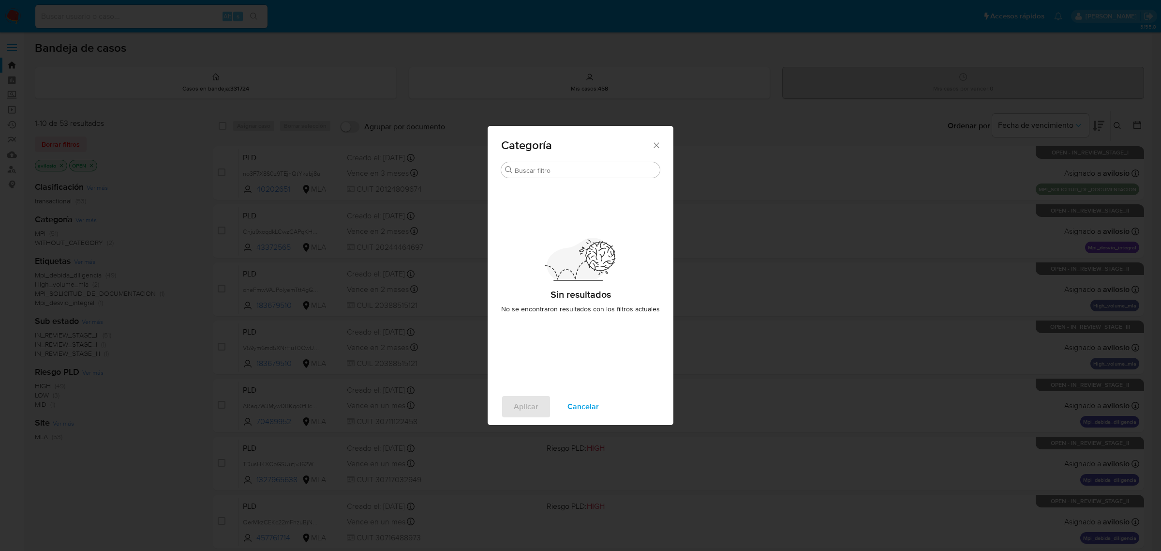
click at [656, 150] on div "Categoría" at bounding box center [581, 143] width 186 height 35
click at [656, 144] on icon "Cerrar" at bounding box center [656, 144] width 5 height 5
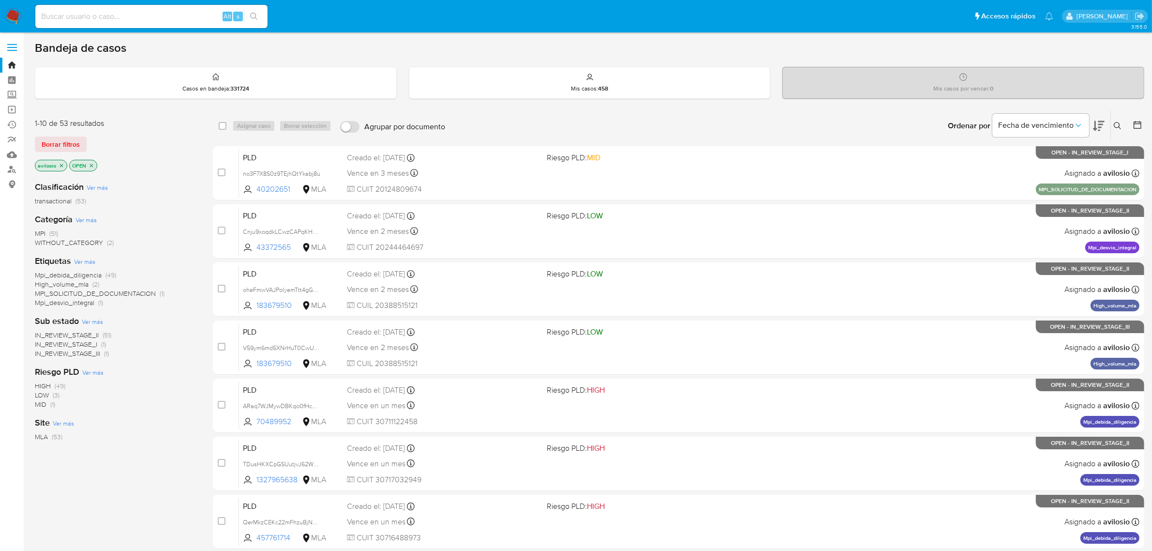
click at [62, 165] on icon "close-filter" at bounding box center [62, 166] width 6 height 6
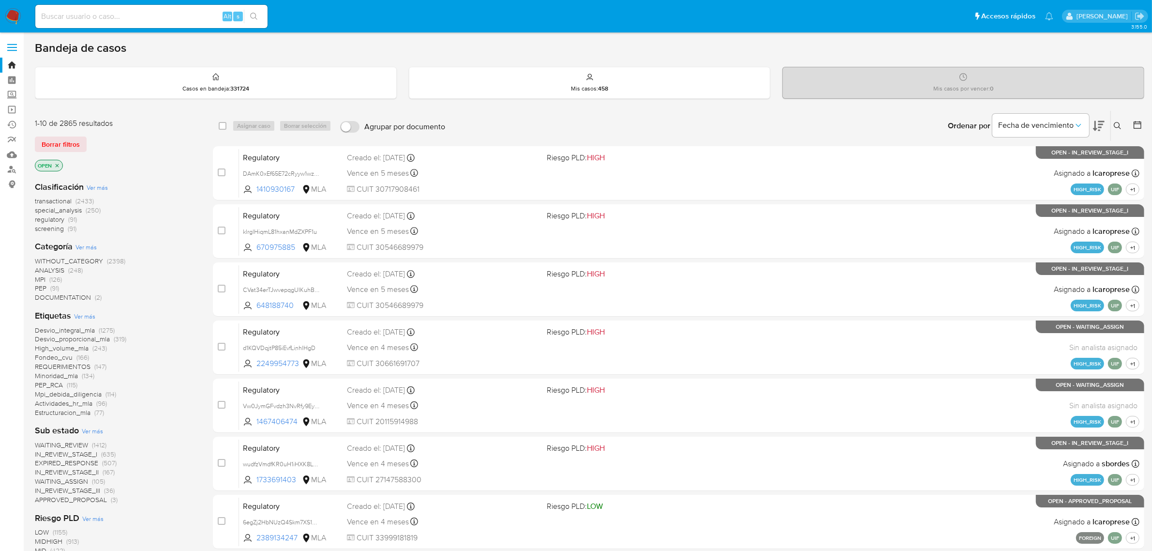
click at [59, 165] on icon "close-filter" at bounding box center [57, 166] width 6 height 6
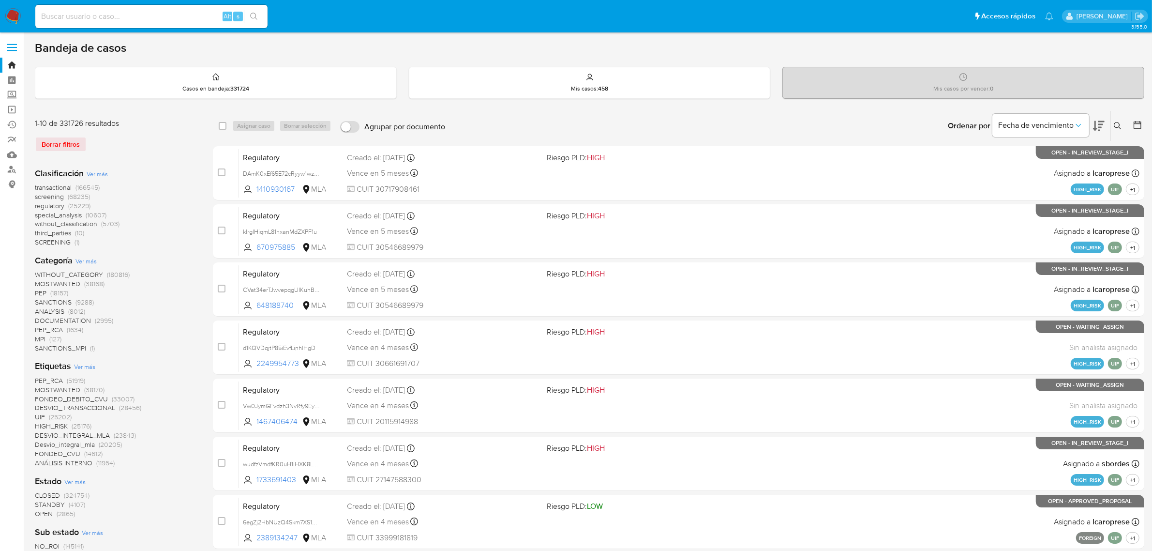
click at [75, 348] on span "SANCTIONS_MPI" at bounding box center [60, 348] width 51 height 10
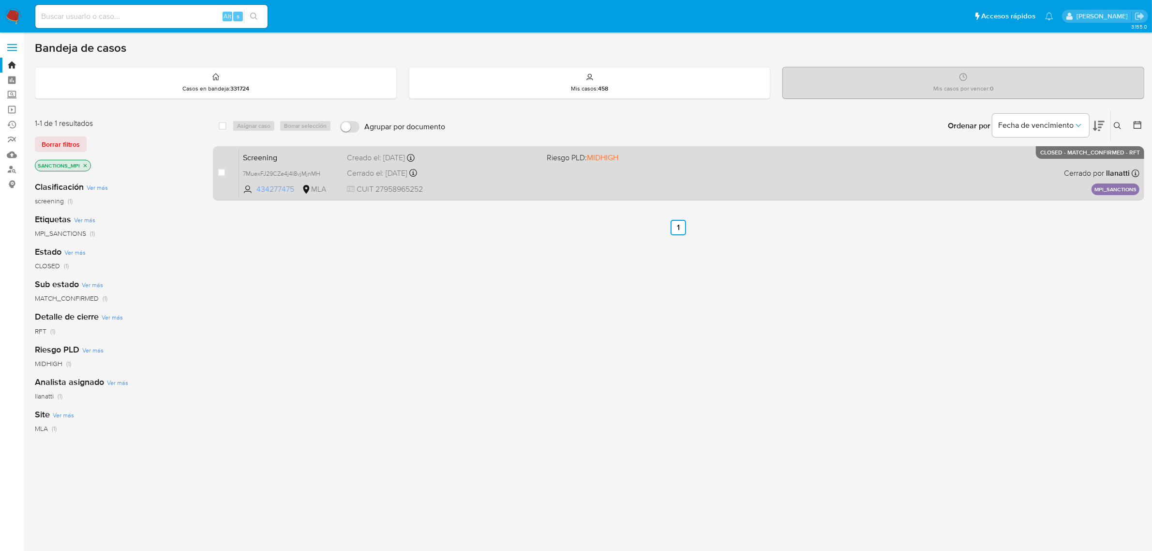
click at [265, 194] on span "434277475" at bounding box center [278, 189] width 44 height 11
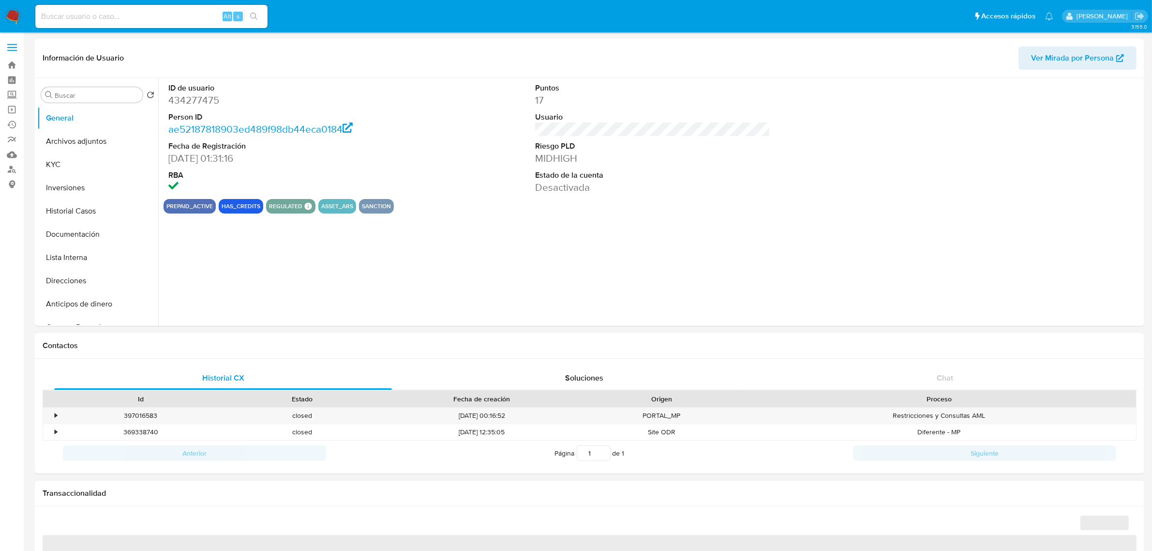
select select "10"
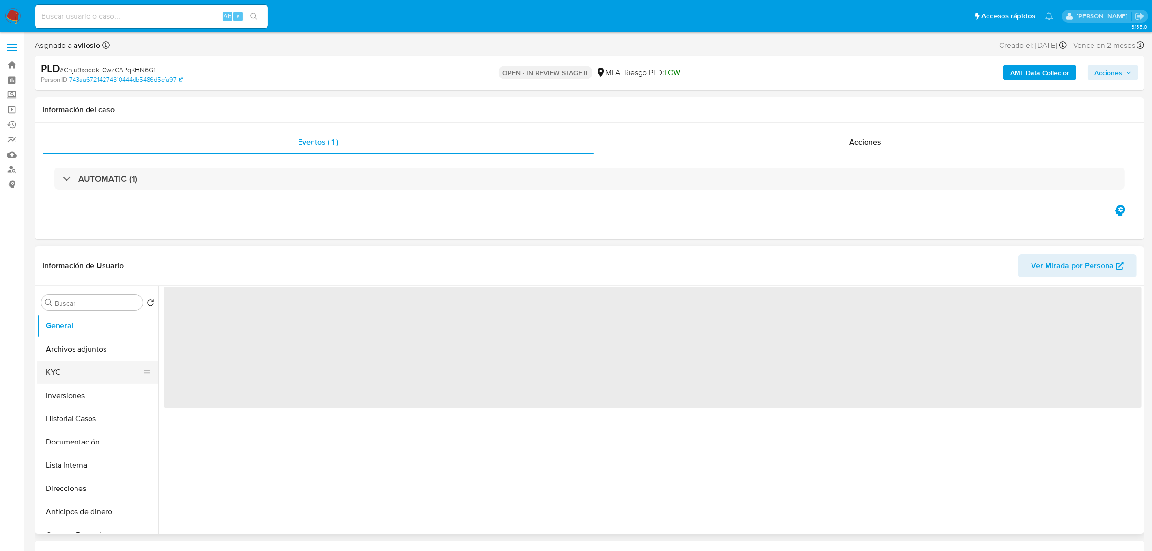
click at [71, 378] on button "KYC" at bounding box center [93, 371] width 113 height 23
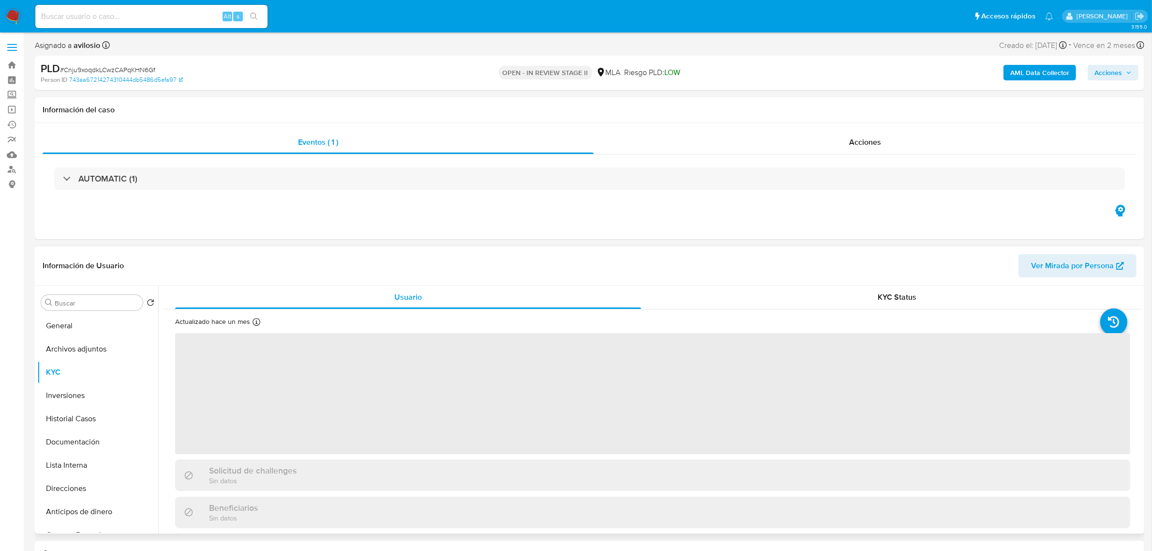
select select "10"
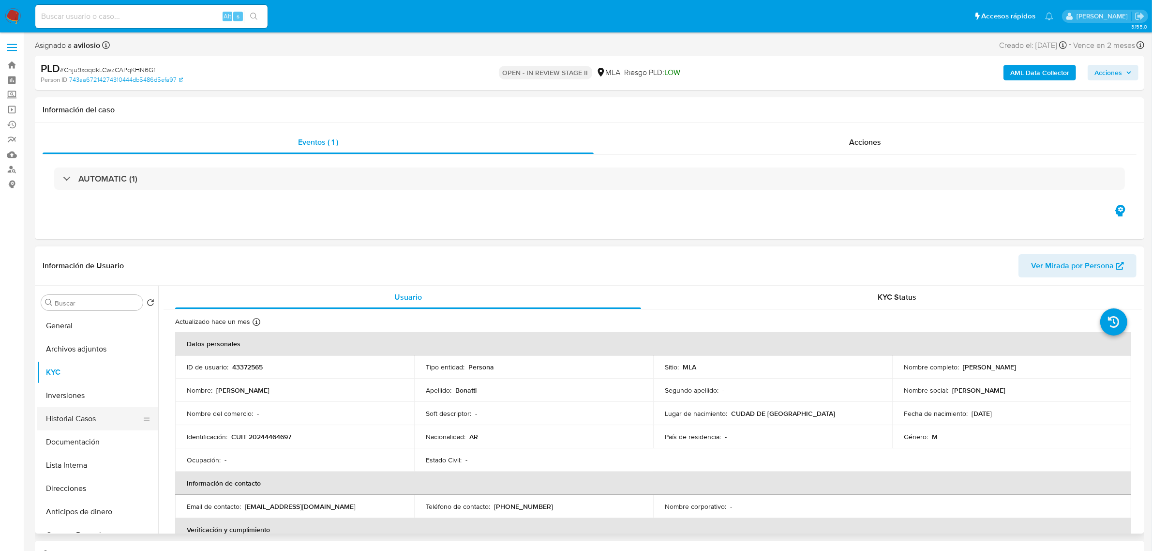
click at [81, 421] on button "Historial Casos" at bounding box center [93, 418] width 113 height 23
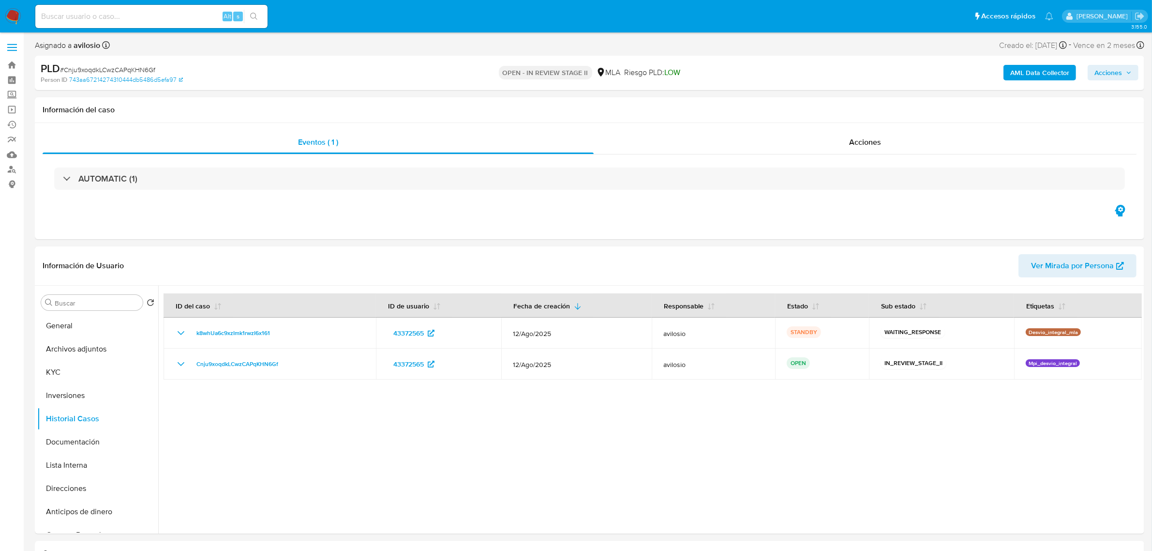
click at [15, 10] on img at bounding box center [13, 16] width 16 height 16
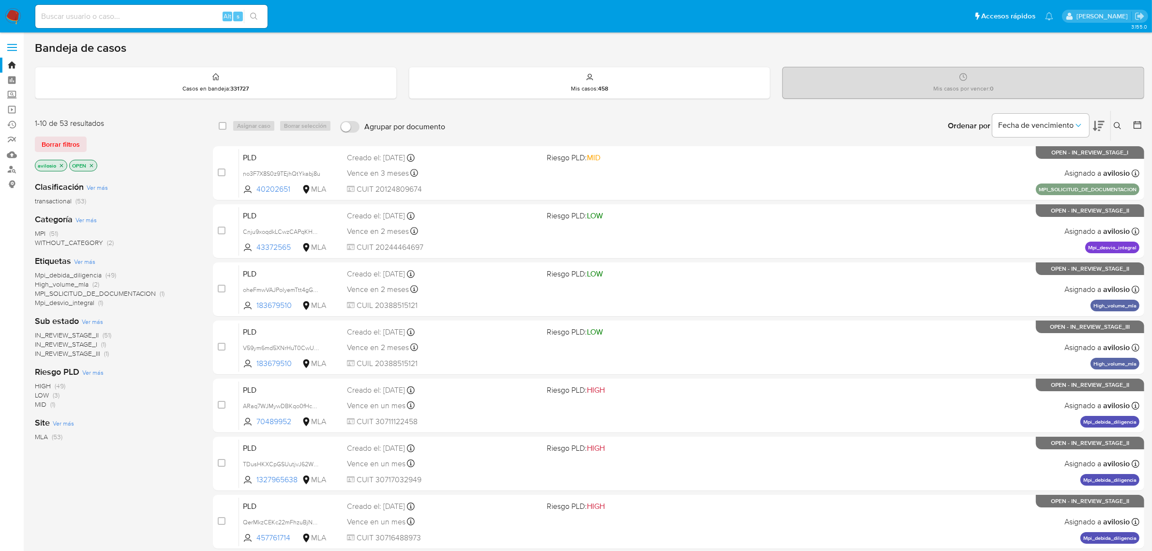
click at [61, 163] on icon "close-filter" at bounding box center [62, 166] width 6 height 6
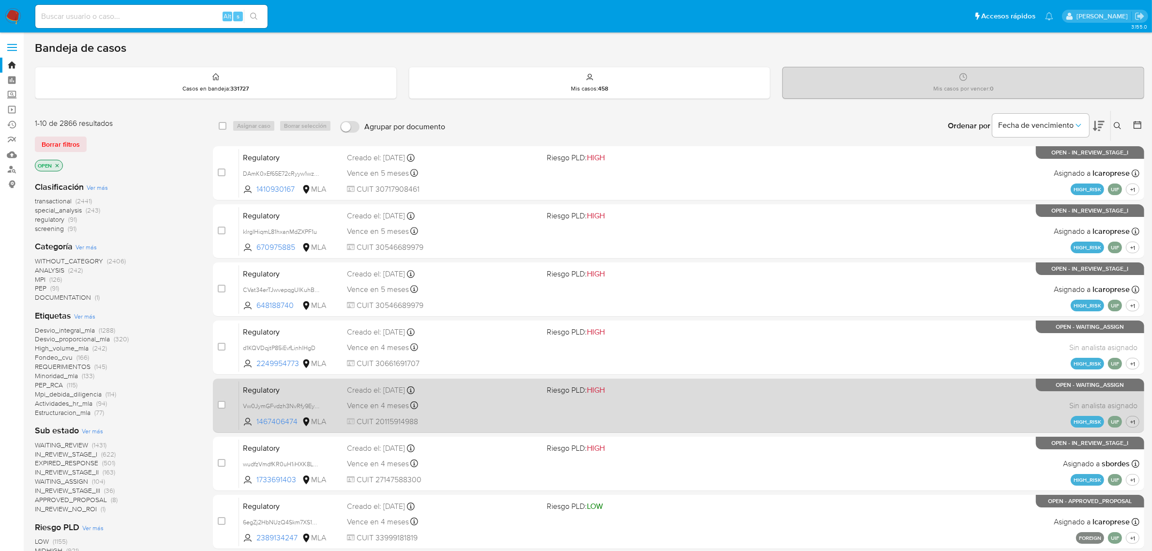
drag, startPoint x: 117, startPoint y: 410, endPoint x: 224, endPoint y: 398, distance: 107.6
click at [33, 419] on main "3.155.0" at bounding box center [576, 386] width 1152 height 773
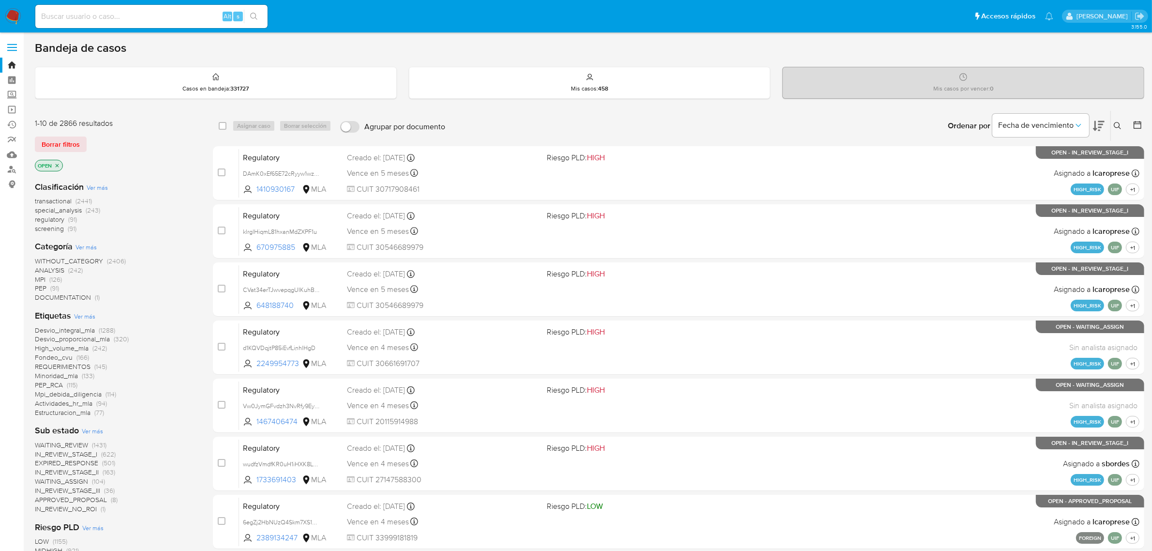
drag, startPoint x: 149, startPoint y: 380, endPoint x: 158, endPoint y: 377, distance: 9.5
click at [153, 380] on div "Desvio_integral_mla (1288) Desvio_proporcional_mla (320) High_volume_mla (242) …" at bounding box center [116, 371] width 163 height 91
